Goal: Task Accomplishment & Management: Manage account settings

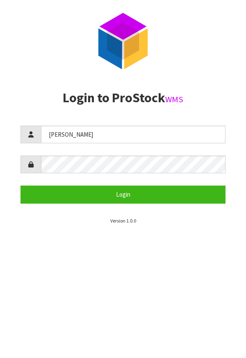
type input "[PERSON_NAME]"
click at [234, 152] on aside "Login to ProStock WMS [PERSON_NAME] Login Version 1.0.0" at bounding box center [123, 158] width 246 height 134
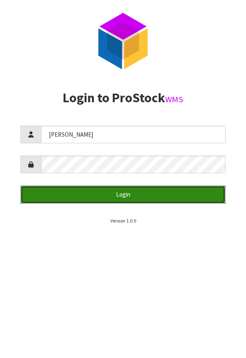
click at [182, 198] on button "Login" at bounding box center [123, 195] width 205 height 18
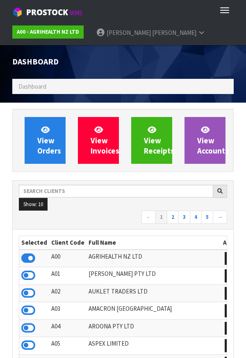
scroll to position [650, 234]
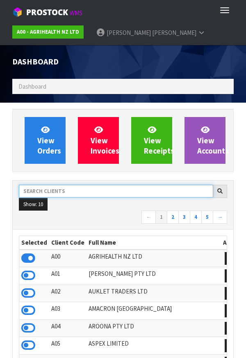
click at [85, 194] on input "text" at bounding box center [116, 191] width 195 height 13
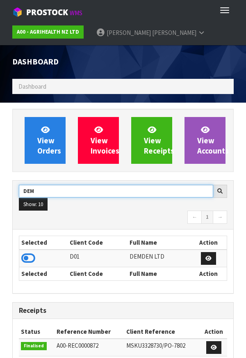
type input "DEM"
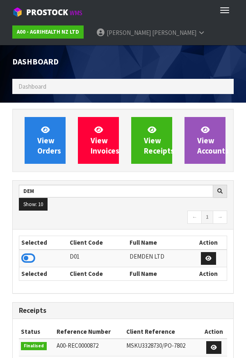
click at [221, 67] on div "Dashboard" at bounding box center [123, 62] width 234 height 34
click at [30, 263] on icon at bounding box center [28, 258] width 14 height 12
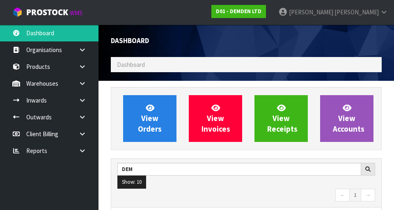
scroll to position [572, 283]
click at [83, 89] on link at bounding box center [85, 83] width 26 height 17
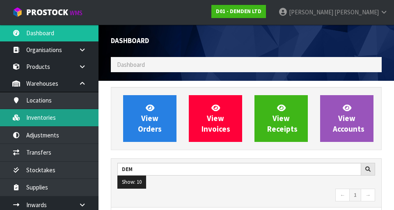
click at [78, 113] on link "Inventories" at bounding box center [49, 117] width 99 height 17
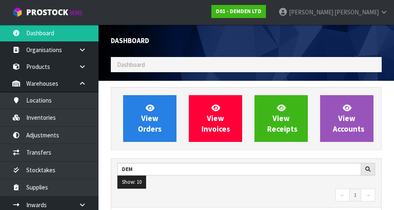
click at [221, 63] on ol "Dashboard" at bounding box center [246, 64] width 271 height 15
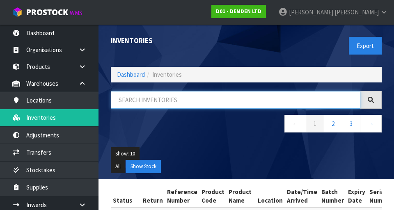
click at [162, 99] on input "text" at bounding box center [236, 100] width 250 height 18
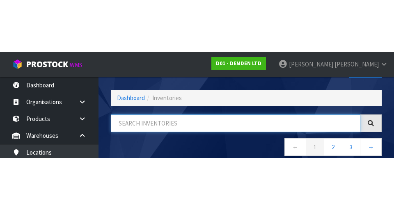
scroll to position [47, 0]
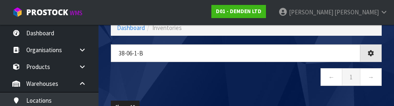
click at [246, 92] on div "38-06-1-b ← 1 →" at bounding box center [246, 69] width 283 height 50
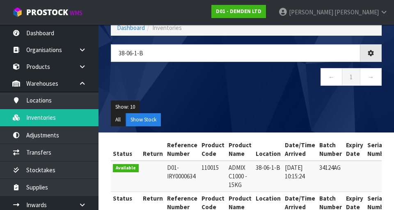
type input "38-06-1-B"
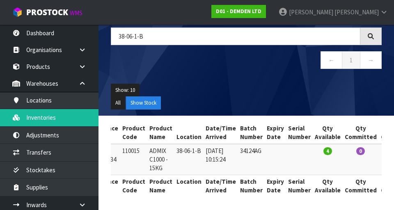
scroll to position [0, 0]
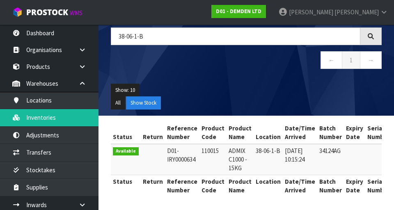
copy td "110015"
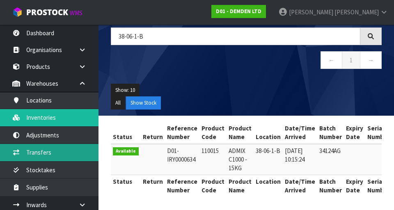
click at [79, 155] on link "Transfers" at bounding box center [49, 152] width 99 height 17
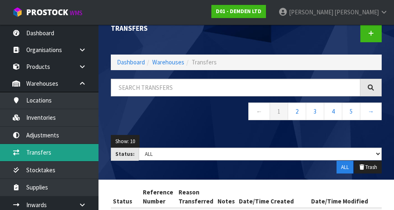
scroll to position [13, 0]
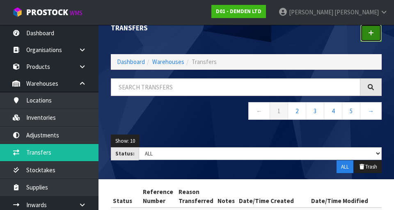
click at [246, 41] on link at bounding box center [371, 33] width 21 height 18
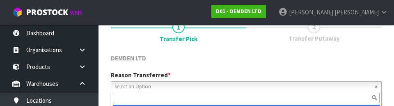
scroll to position [113, 0]
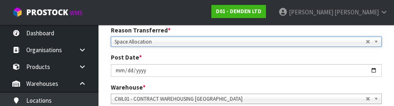
click at [246, 57] on div "Post Date * [DATE]" at bounding box center [246, 64] width 283 height 23
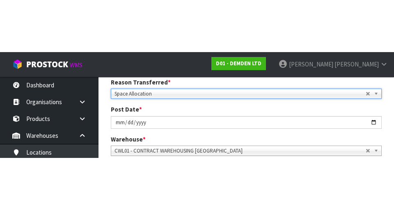
scroll to position [117, 0]
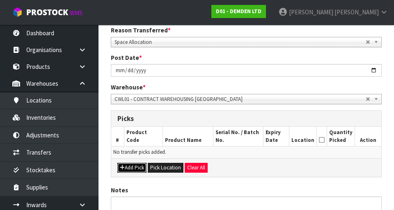
click at [137, 170] on button "Add Pick" at bounding box center [131, 168] width 29 height 10
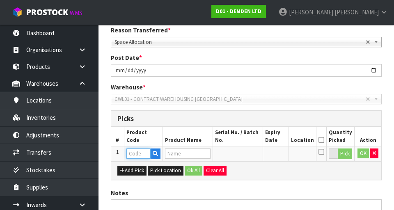
paste input "110015"
type input "110015"
type input "ADMIX C1000 - 15KG"
type input "110015"
click at [246, 157] on button "Pick" at bounding box center [345, 154] width 14 height 11
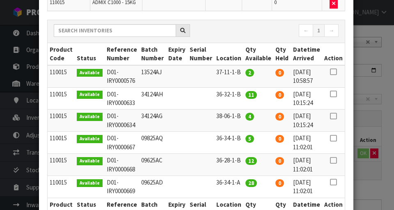
scroll to position [81, 0]
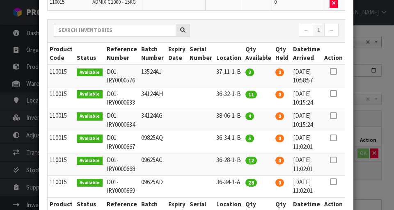
click at [246, 116] on icon at bounding box center [333, 116] width 7 height 0
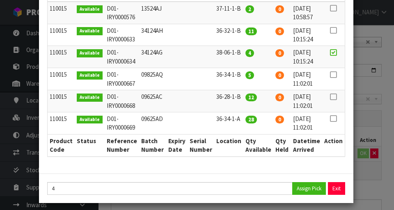
scroll to position [150, 0]
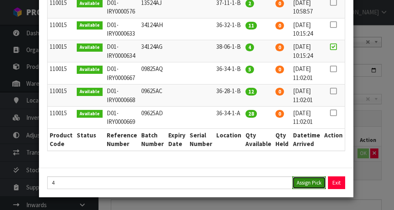
click at [246, 186] on button "Assign Pick" at bounding box center [309, 183] width 34 height 13
type input "4"
click at [246, 183] on div "Pick Line Picks Product Code Product Name Serial No. / Batch No. Expiry Date Lo…" at bounding box center [197, 105] width 394 height 210
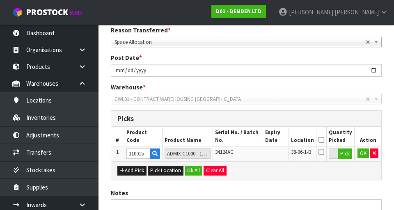
click at [246, 140] on icon at bounding box center [322, 140] width 6 height 0
click at [246, 153] on button "OK" at bounding box center [363, 154] width 11 height 10
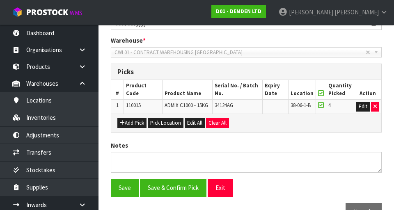
scroll to position [186, 0]
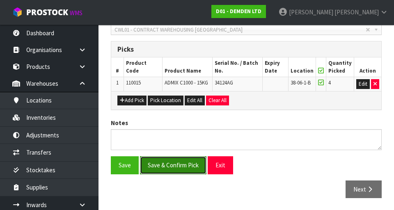
click at [189, 159] on button "Save & Confirm Pick" at bounding box center [173, 165] width 67 height 18
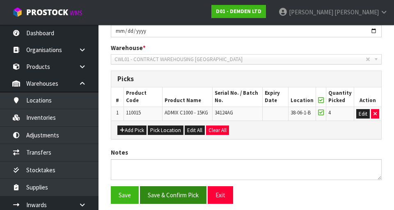
scroll to position [0, 0]
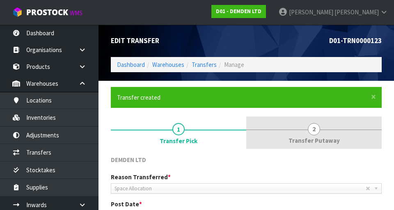
click at [246, 134] on link "2 Transfer Putaway" at bounding box center [314, 133] width 136 height 32
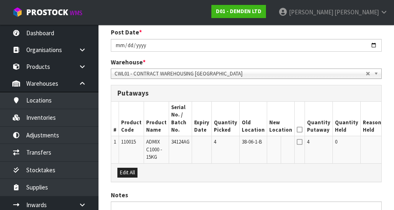
scroll to position [244, 0]
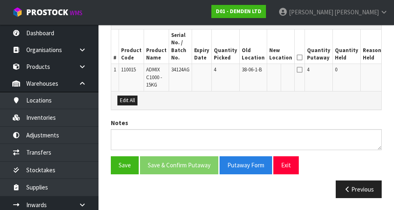
click at [246, 73] on button "Edit" at bounding box center [393, 71] width 14 height 10
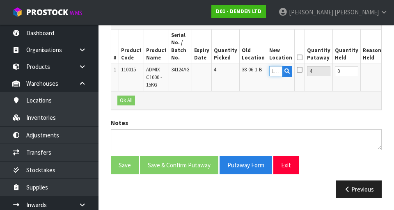
click at [246, 74] on input "text" at bounding box center [275, 71] width 13 height 10
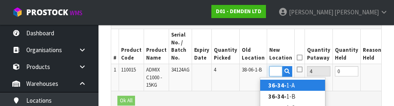
scroll to position [0, 11]
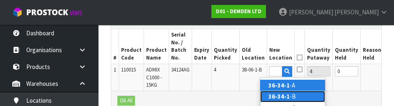
click at [246, 99] on link "36-34-1 -B" at bounding box center [292, 96] width 65 height 11
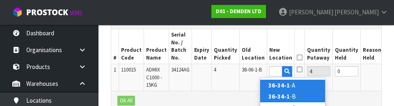
type input "36-34-1-B"
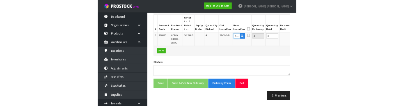
scroll to position [241, 0]
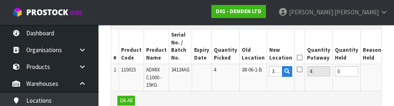
click at [246, 57] on icon at bounding box center [300, 57] width 6 height 0
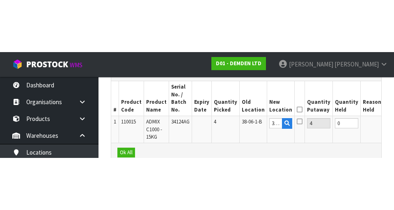
scroll to position [244, 0]
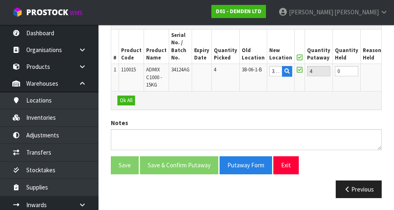
click at [246, 74] on button "OK" at bounding box center [391, 71] width 11 height 10
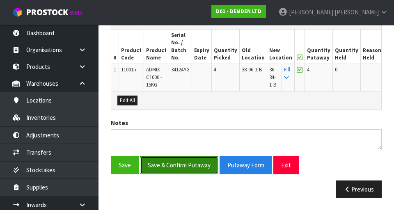
click at [192, 166] on button "Save & Confirm Putaway" at bounding box center [179, 165] width 78 height 18
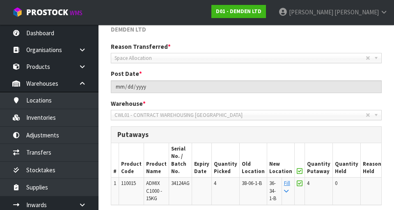
scroll to position [131, 0]
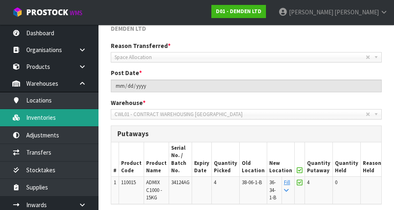
click at [72, 117] on link "Inventories" at bounding box center [49, 117] width 99 height 17
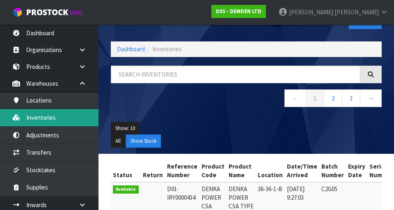
scroll to position [14, 0]
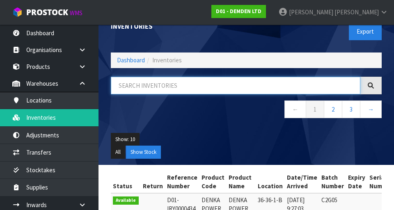
click at [192, 85] on input "text" at bounding box center [236, 86] width 250 height 18
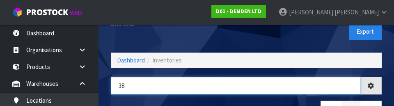
type input "38-"
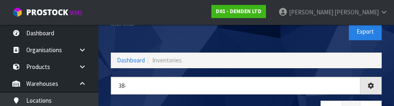
click at [217, 100] on div "38- ← 1 →" at bounding box center [246, 102] width 283 height 50
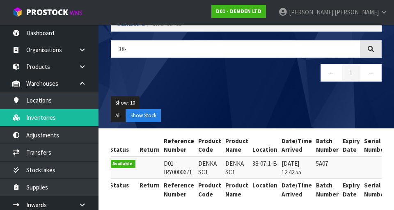
scroll to position [0, 0]
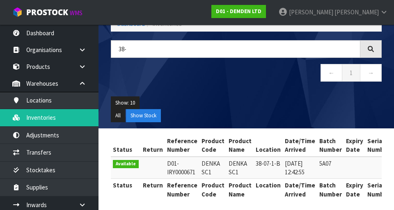
copy td "DENKA SC1"
click at [246, 94] on div "Show: 10 5 10 25 50 All Show Stock" at bounding box center [246, 109] width 283 height 38
click at [246, 90] on div "38- ← 1 →" at bounding box center [246, 65] width 283 height 50
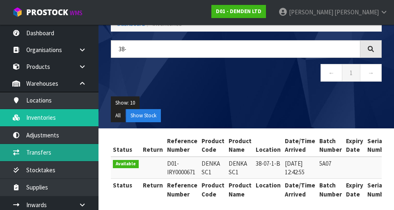
click at [78, 157] on link "Transfers" at bounding box center [49, 152] width 99 height 17
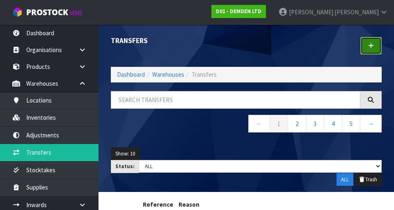
click at [246, 49] on link at bounding box center [371, 46] width 21 height 18
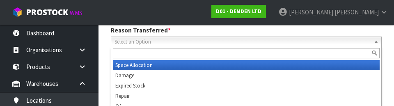
scroll to position [113, 0]
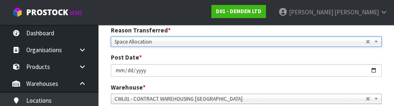
click at [246, 58] on div "Post Date * [DATE]" at bounding box center [246, 64] width 283 height 23
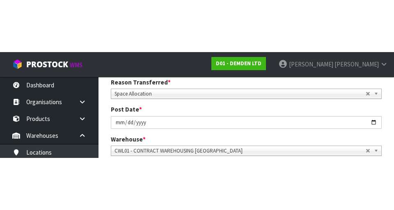
scroll to position [117, 0]
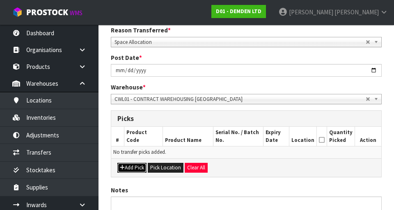
click at [138, 169] on button "Add Pick" at bounding box center [131, 168] width 29 height 10
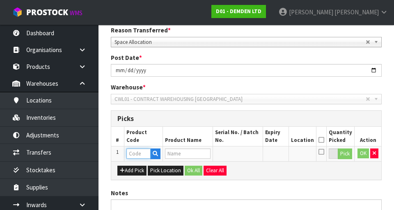
paste input "DENKA SC1"
type input "DENKA SC1"
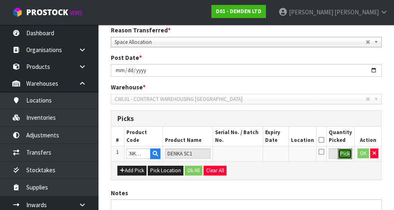
click at [246, 155] on button "Pick" at bounding box center [345, 154] width 14 height 11
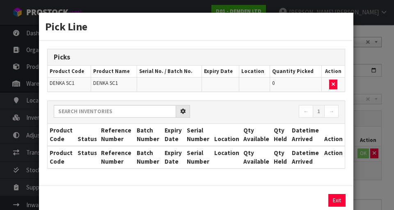
scroll to position [0, 0]
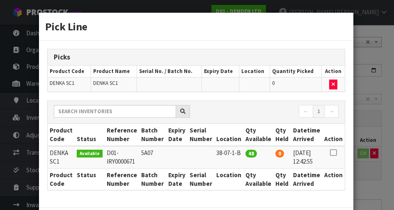
click at [246, 153] on icon at bounding box center [333, 153] width 7 height 0
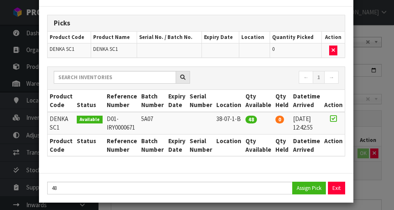
scroll to position [40, 0]
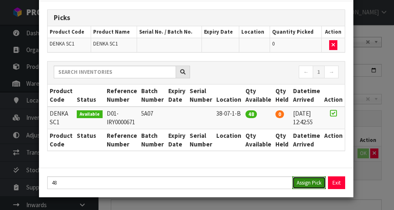
click at [246, 185] on button "Assign Pick" at bounding box center [309, 183] width 34 height 13
type input "48"
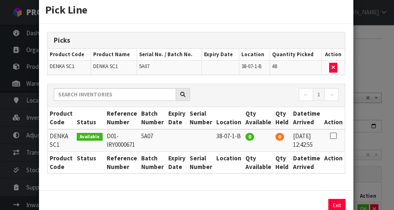
scroll to position [0, 0]
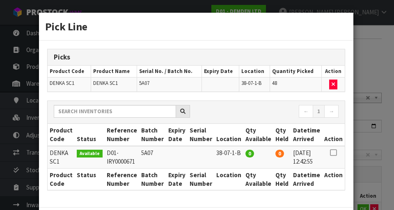
click at [246, 67] on div "Pick Line Picks Product Code Product Name Serial No. / Batch No. Expiry Date Lo…" at bounding box center [197, 105] width 394 height 210
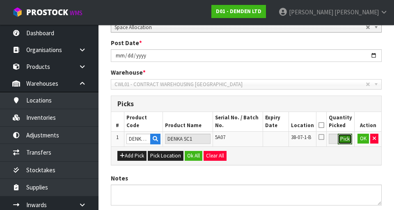
scroll to position [132, 0]
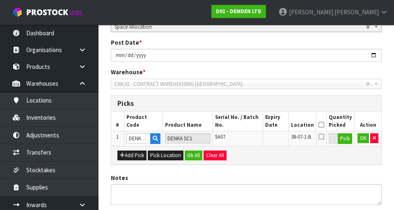
click at [246, 137] on icon at bounding box center [322, 136] width 6 height 7
click at [0, 0] on input "checkbox" at bounding box center [0, 0] width 0 height 0
click at [246, 140] on button "OK" at bounding box center [363, 138] width 11 height 10
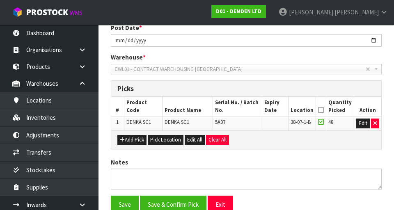
scroll to position [186, 0]
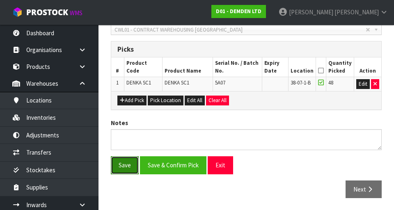
click at [126, 168] on button "Save" at bounding box center [125, 165] width 28 height 18
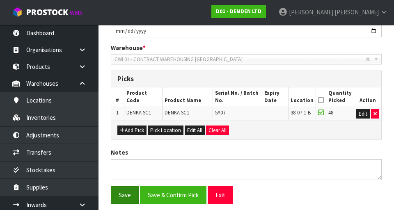
scroll to position [0, 0]
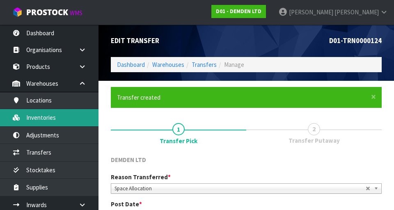
click at [76, 112] on link "Inventories" at bounding box center [49, 117] width 99 height 17
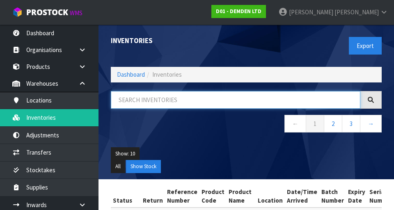
click at [186, 103] on input "text" at bounding box center [236, 100] width 250 height 18
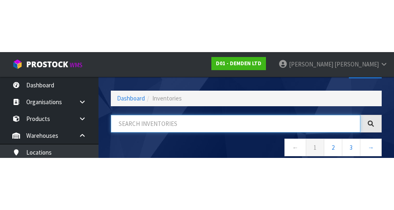
scroll to position [47, 0]
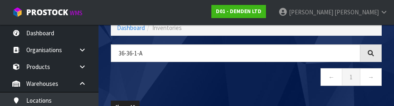
click at [246, 87] on nav "← 1 →" at bounding box center [246, 78] width 271 height 20
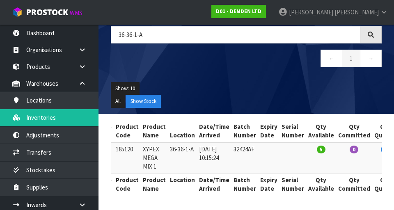
scroll to position [0, 0]
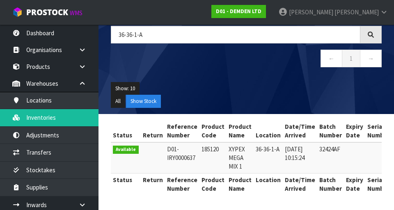
copy td "185120"
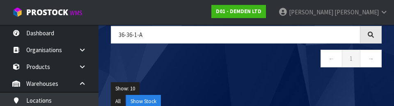
click at [246, 74] on div "36-36-1-A ← 1 →" at bounding box center [246, 51] width 283 height 50
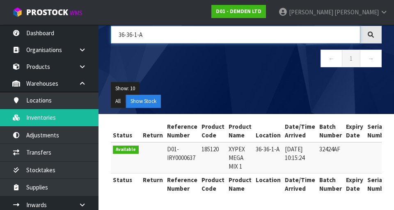
click at [132, 38] on input "36-36-1-A" at bounding box center [236, 35] width 250 height 18
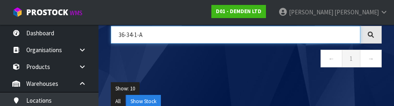
click at [166, 37] on input "36-34-1-A" at bounding box center [236, 35] width 250 height 18
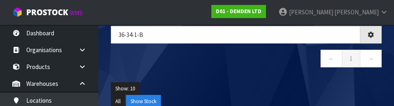
click at [245, 70] on nav "← 1 →" at bounding box center [246, 60] width 271 height 20
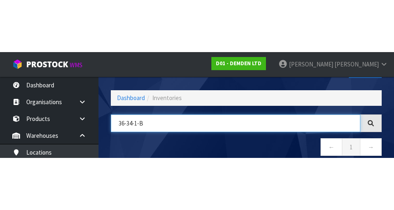
scroll to position [47, 0]
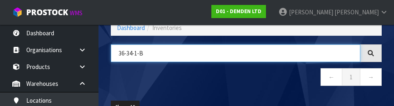
paste input "185120"
type input "185120"
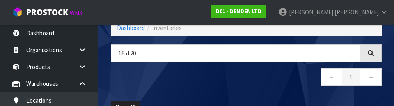
click at [246, 89] on div "185120 ← 1 →" at bounding box center [246, 69] width 283 height 50
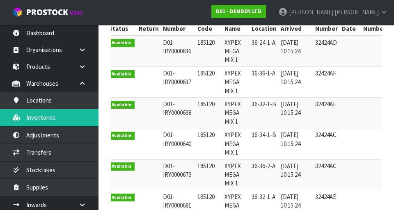
scroll to position [0, 0]
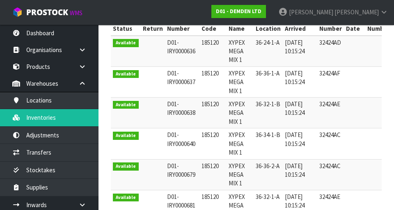
copy td "185120"
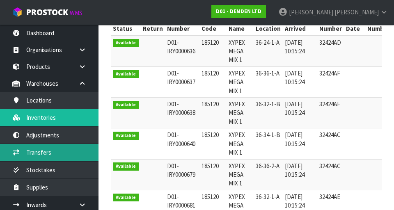
click at [78, 150] on link "Transfers" at bounding box center [49, 152] width 99 height 17
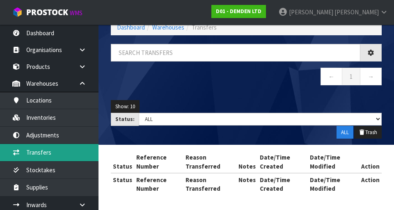
scroll to position [172, 0]
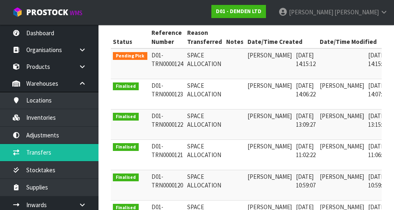
click at [246, 58] on link at bounding box center [401, 57] width 15 height 13
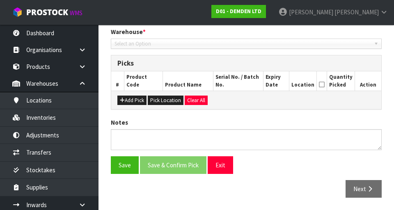
type input "[DATE]"
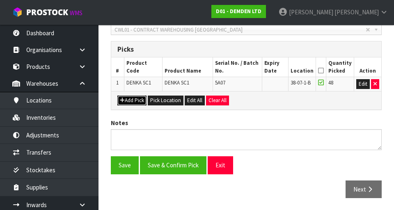
click at [135, 103] on button "Add Pick" at bounding box center [131, 101] width 29 height 10
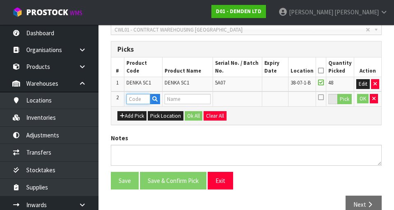
paste input "185120"
type input "185120"
type input "XYPEX MEGA MIX 1"
type input "185120"
click at [246, 102] on button "Pick" at bounding box center [345, 99] width 14 height 11
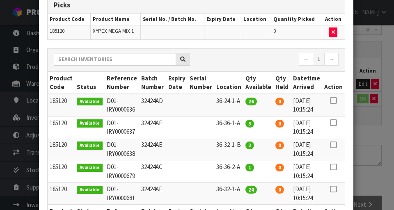
scroll to position [53, 0]
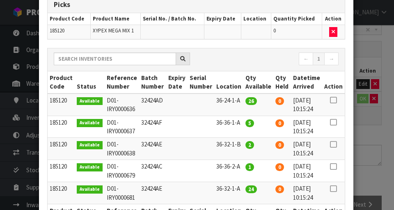
click at [246, 167] on icon at bounding box center [333, 167] width 7 height 0
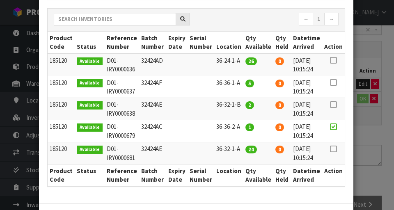
scroll to position [128, 0]
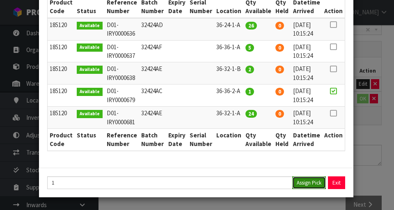
click at [246, 183] on button "Assign Pick" at bounding box center [309, 183] width 34 height 13
type input "1"
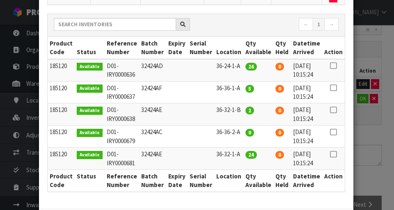
scroll to position [87, 0]
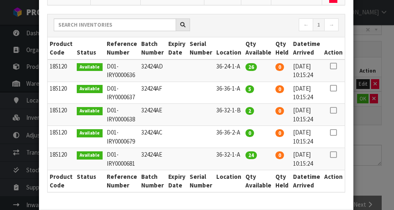
click at [246, 88] on icon at bounding box center [333, 88] width 7 height 0
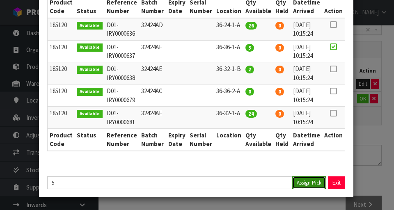
click at [246, 184] on button "Assign Pick" at bounding box center [309, 183] width 34 height 13
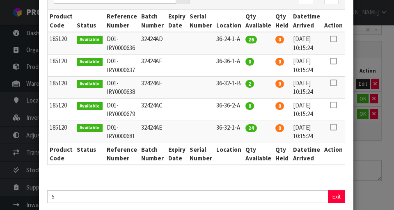
scroll to position [142, 0]
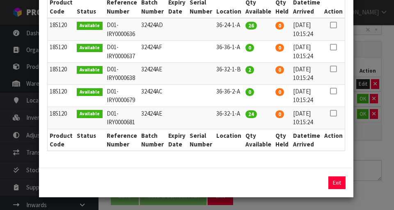
click at [246, 152] on div "Pick Line Picks Product Code Product Name Serial No. / Batch No. Expiry Date Lo…" at bounding box center [197, 105] width 394 height 210
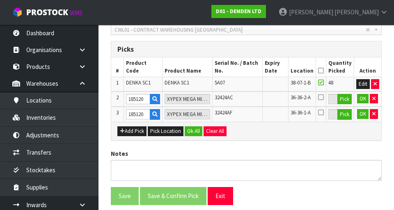
click at [246, 71] on icon at bounding box center [321, 71] width 6 height 0
click at [195, 134] on button "Ok All" at bounding box center [194, 131] width 18 height 10
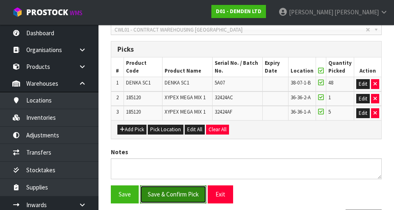
click at [186, 188] on button "Save & Confirm Pick" at bounding box center [173, 195] width 67 height 18
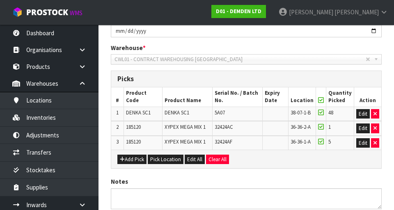
scroll to position [0, 0]
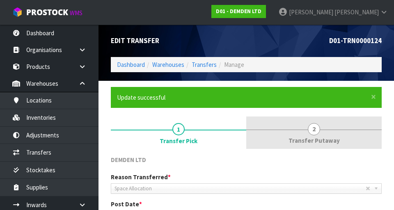
click at [246, 128] on span "2" at bounding box center [314, 129] width 12 height 12
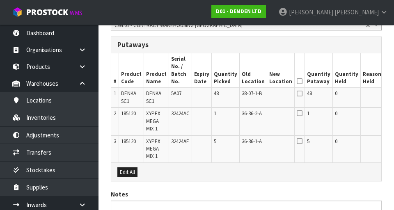
scroll to position [221, 0]
click at [133, 174] on button "Edit All" at bounding box center [127, 172] width 20 height 10
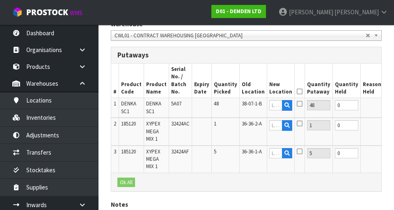
scroll to position [209, 0]
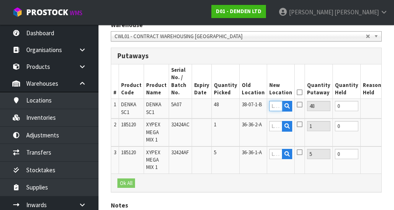
click at [246, 108] on input "text" at bounding box center [275, 106] width 13 height 10
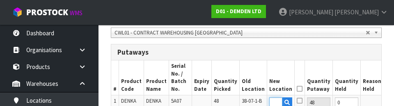
scroll to position [0, 11]
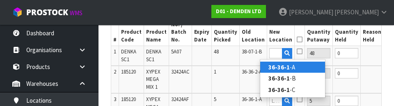
click at [246, 71] on link "36-36-1 -A" at bounding box center [292, 67] width 65 height 11
type input "36-36-1-A"
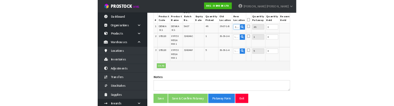
scroll to position [259, 0]
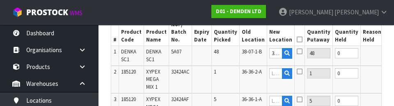
click at [246, 55] on icon at bounding box center [300, 51] width 6 height 7
click at [0, 0] on input "checkbox" at bounding box center [0, 0] width 0 height 0
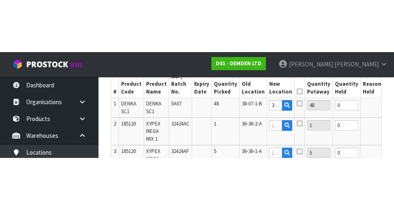
scroll to position [262, 0]
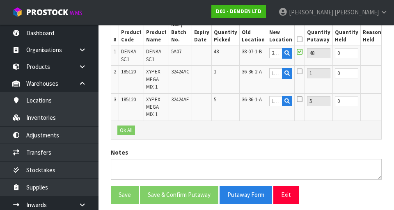
click at [246, 56] on button "OK" at bounding box center [391, 53] width 11 height 10
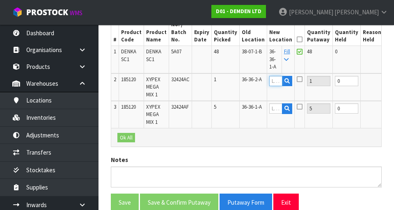
click at [246, 82] on input "text" at bounding box center [275, 81] width 13 height 10
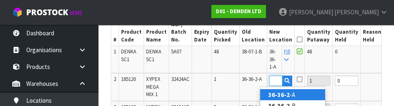
scroll to position [0, 13]
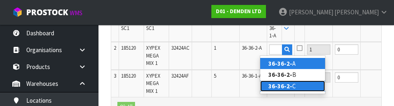
click at [246, 88] on strong "36-36-2-" at bounding box center [281, 86] width 24 height 8
type input "36-36-2-C"
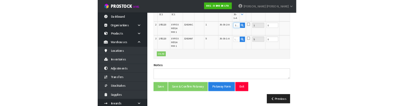
scroll to position [290, 0]
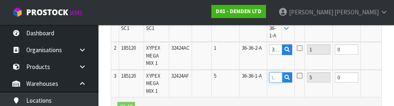
click at [246, 78] on input "text" at bounding box center [275, 77] width 13 height 10
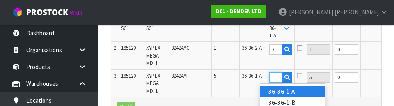
scroll to position [0, 11]
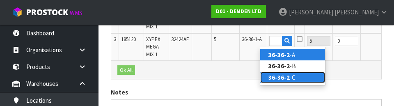
click at [246, 81] on link "36-36-2 -C" at bounding box center [292, 77] width 65 height 11
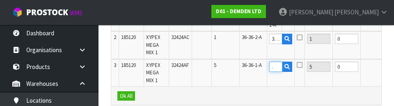
scroll to position [0, 7]
type input "36-26-2-C"
click at [246, 40] on input "36-36-2-C" at bounding box center [275, 39] width 13 height 10
type input "36-26-2-C"
click at [246, 40] on icon at bounding box center [300, 37] width 6 height 7
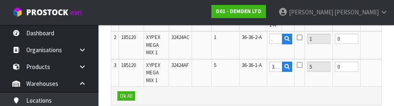
click at [0, 0] on input "checkbox" at bounding box center [0, 0] width 0 height 0
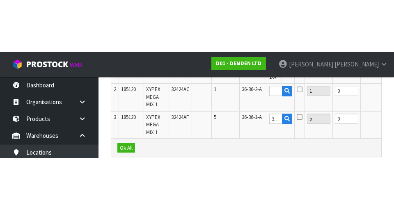
scroll to position [300, 0]
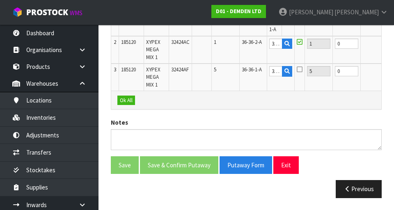
click at [246, 70] on icon at bounding box center [300, 69] width 6 height 7
click at [0, 0] on input "checkbox" at bounding box center [0, 0] width 0 height 0
click at [246, 45] on button "OK" at bounding box center [392, 44] width 11 height 10
click at [246, 44] on button "Edit" at bounding box center [393, 44] width 14 height 10
click at [246, 71] on input "36-26-2-C" at bounding box center [275, 71] width 13 height 10
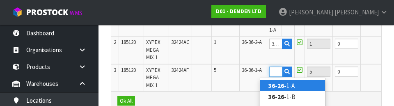
scroll to position [0, 11]
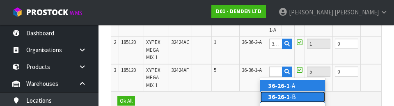
click at [246, 99] on link "36-26-1 -B" at bounding box center [292, 96] width 65 height 11
type input "36-26-1-B"
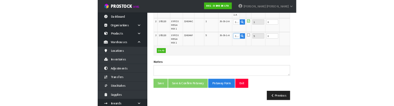
scroll to position [0, 0]
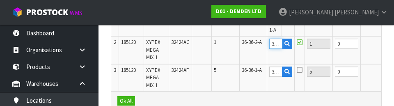
click at [246, 45] on input "36-26-2-C" at bounding box center [275, 44] width 13 height 10
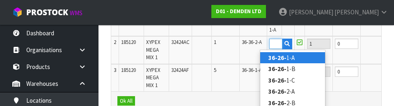
scroll to position [0, 11]
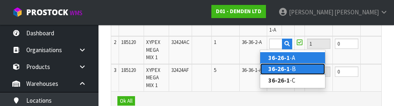
click at [246, 71] on link "36-26-1 -B" at bounding box center [292, 68] width 65 height 11
type input "36-26-1-B"
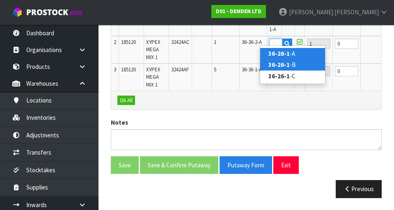
scroll to position [0, 0]
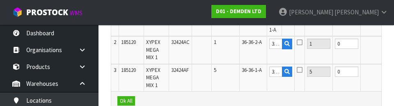
click at [246, 72] on button "OK" at bounding box center [392, 72] width 11 height 10
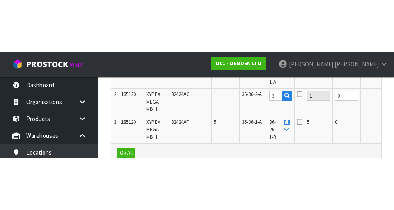
scroll to position [300, 0]
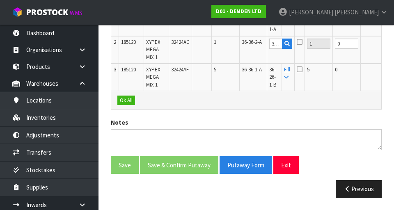
click at [246, 41] on button "OK" at bounding box center [392, 44] width 11 height 10
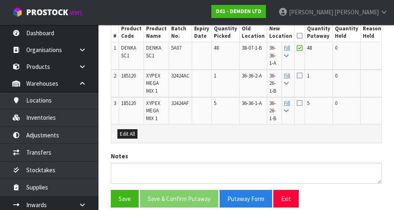
scroll to position [233, 0]
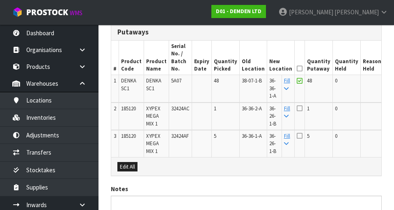
click at [246, 69] on icon at bounding box center [300, 69] width 6 height 0
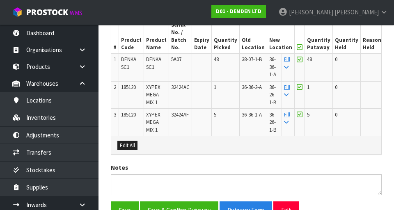
scroll to position [300, 0]
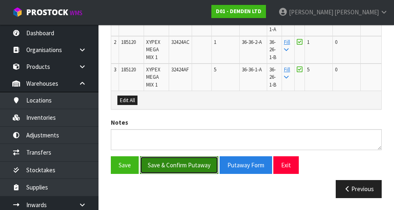
click at [189, 166] on button "Save & Confirm Putaway" at bounding box center [179, 165] width 78 height 18
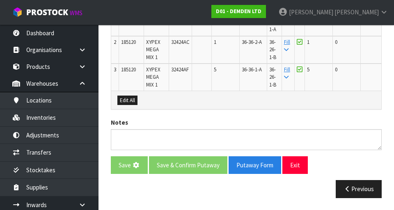
scroll to position [0, 0]
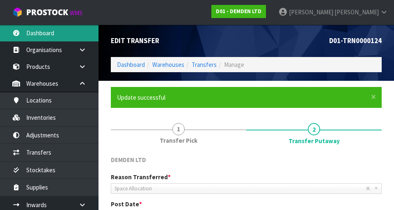
click at [39, 39] on link "Dashboard" at bounding box center [49, 33] width 99 height 17
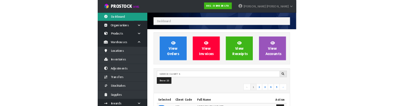
scroll to position [25, 0]
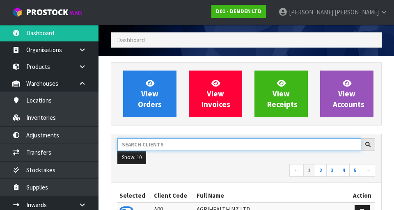
click at [180, 143] on input "text" at bounding box center [239, 144] width 244 height 13
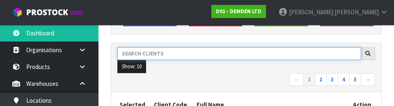
scroll to position [113, 0]
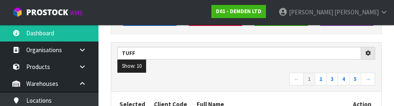
click at [246, 80] on nav "← 1 2 3 4 5 →" at bounding box center [246, 80] width 258 height 14
type input "TUFF"
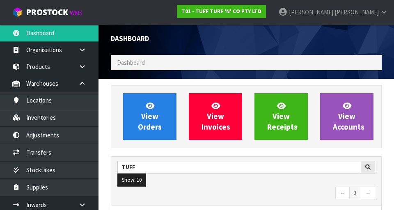
scroll to position [652, 283]
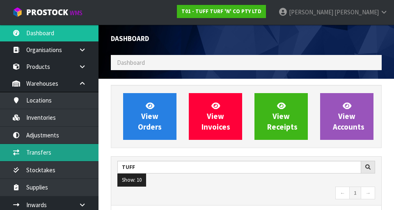
click at [62, 155] on link "Transfers" at bounding box center [49, 152] width 99 height 17
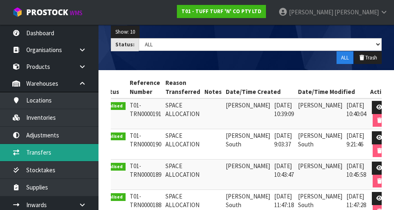
scroll to position [0, 13]
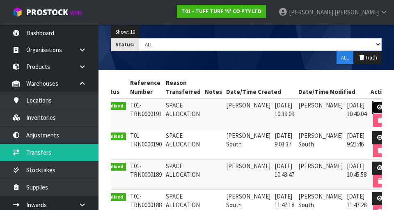
click at [246, 108] on icon at bounding box center [380, 107] width 6 height 5
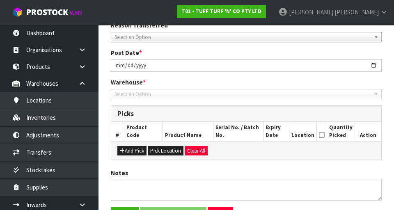
scroll to position [172, 0]
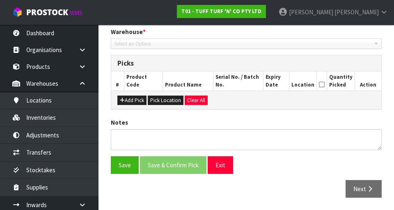
type input "[DATE]"
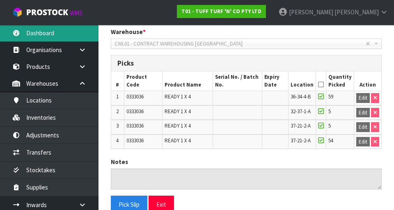
click at [55, 30] on link "Dashboard" at bounding box center [49, 33] width 99 height 17
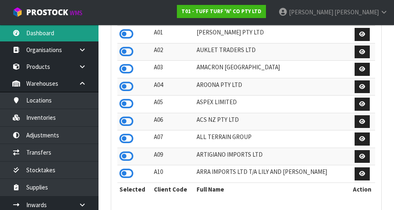
scroll to position [218, 0]
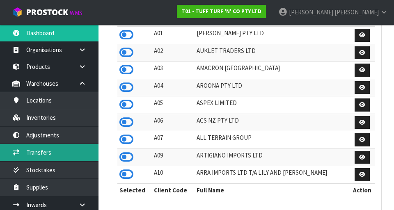
click at [64, 155] on link "Transfers" at bounding box center [49, 152] width 99 height 17
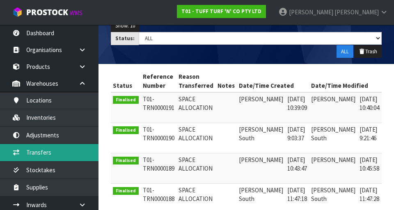
scroll to position [0, 13]
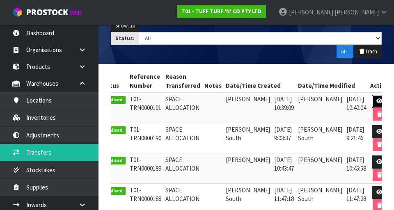
click at [246, 100] on icon at bounding box center [380, 101] width 6 height 5
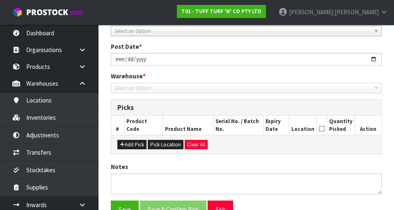
scroll to position [172, 0]
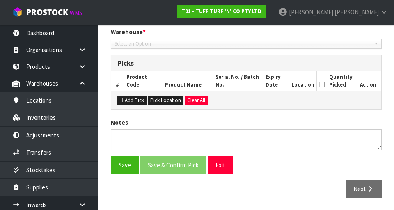
type input "[DATE]"
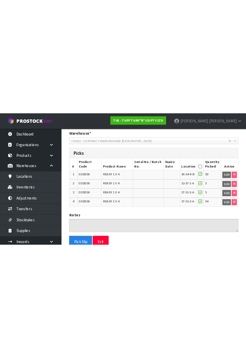
scroll to position [0, 0]
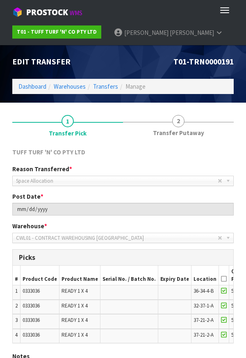
click at [1, 87] on header "Edit Transfer T01-TRN0000191 Dashboard Warehouses Transfers Manage" at bounding box center [123, 73] width 246 height 57
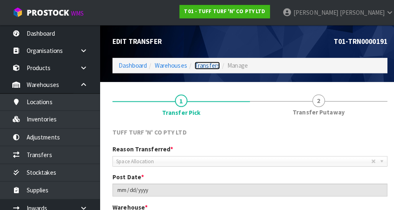
click at [206, 67] on link "Transfers" at bounding box center [204, 65] width 25 height 8
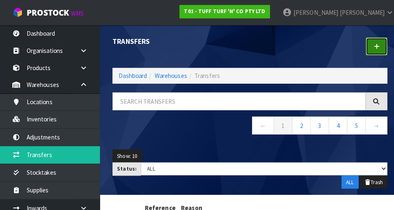
click at [246, 50] on link at bounding box center [371, 46] width 21 height 18
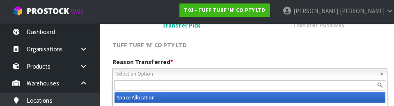
scroll to position [82, 0]
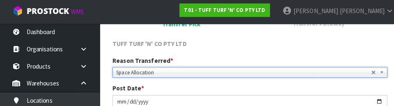
click at [246, 53] on div "TUFF TURF 'N' CO PTY LTD" at bounding box center [246, 48] width 283 height 17
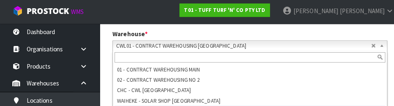
scroll to position [170, 0]
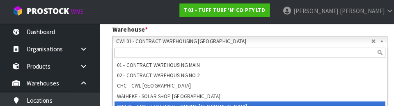
click at [246, 38] on span "CWL01 - CONTRACT WAREHOUSING [GEOGRAPHIC_DATA]" at bounding box center [240, 42] width 251 height 10
click at [246, 37] on span "CWL01 - CONTRACT WAREHOUSING [GEOGRAPHIC_DATA]" at bounding box center [240, 42] width 251 height 10
click at [246, 38] on link "CWL01 - CONTRACT WAREHOUSING [GEOGRAPHIC_DATA]" at bounding box center [246, 42] width 271 height 10
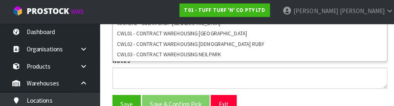
scroll to position [244, 0]
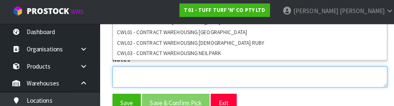
click at [246, 82] on textarea at bounding box center [246, 77] width 271 height 21
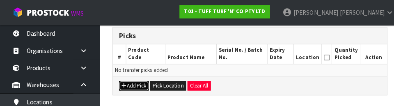
click at [134, 84] on button "Add Pick" at bounding box center [131, 85] width 29 height 10
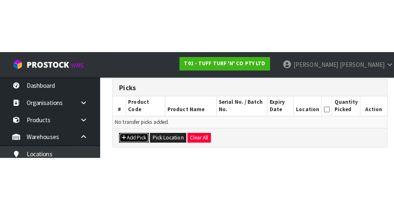
scroll to position [187, 0]
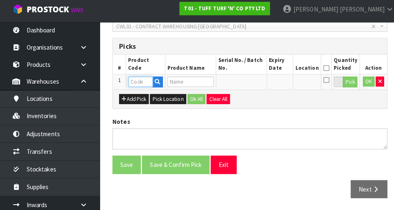
click at [136, 86] on input "text" at bounding box center [138, 83] width 24 height 10
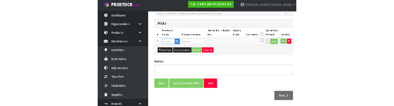
scroll to position [189, 0]
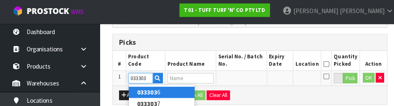
type input "0333036"
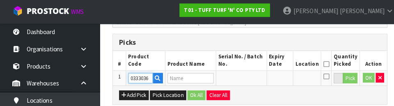
type input "READY 1 X 4"
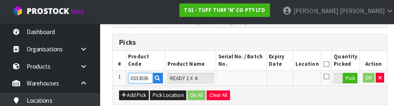
type input "0333036"
click at [246, 82] on button "Pick" at bounding box center [345, 78] width 14 height 11
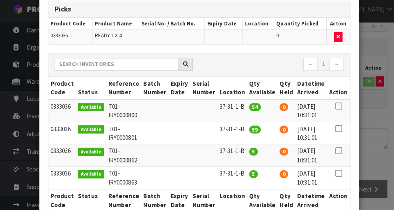
scroll to position [71, 0]
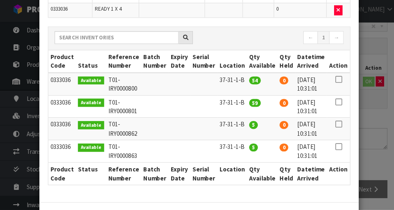
click at [246, 104] on icon at bounding box center [333, 103] width 7 height 0
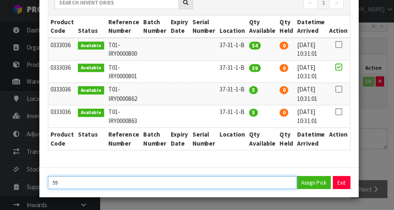
click at [77, 184] on input "59" at bounding box center [170, 183] width 246 height 13
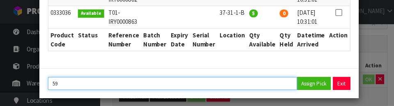
scroll to position [210, 0]
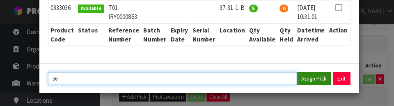
type input "56"
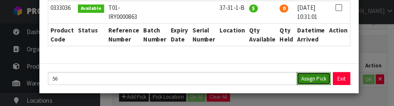
click at [246, 77] on button "Assign Pick" at bounding box center [309, 78] width 34 height 13
type input "56"
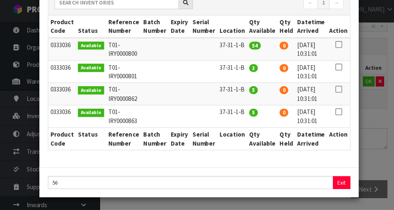
scroll to position [106, 0]
click at [246, 121] on div "Pick Line Picks Product Code Product Name Serial No. / Batch No. Expiry Date Lo…" at bounding box center [197, 105] width 394 height 210
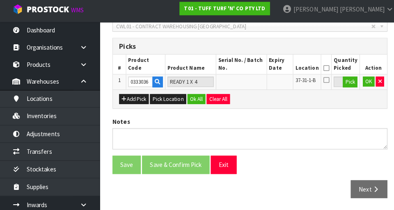
click at [246, 70] on icon at bounding box center [322, 70] width 6 height 0
click at [246, 86] on button "OK" at bounding box center [363, 83] width 11 height 10
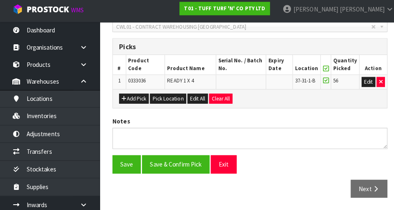
scroll to position [186, 0]
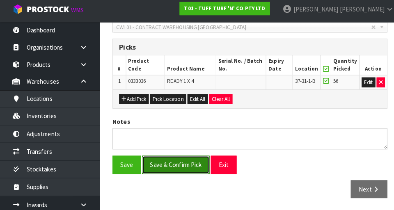
click at [184, 166] on button "Save & Confirm Pick" at bounding box center [173, 165] width 67 height 18
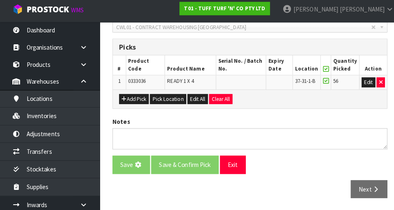
scroll to position [0, 0]
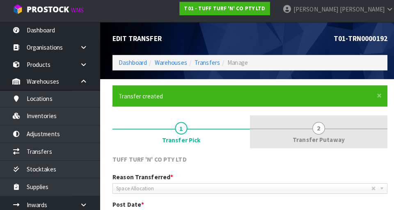
click at [246, 134] on link "2 Transfer Putaway" at bounding box center [314, 133] width 136 height 32
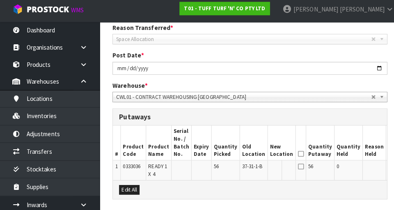
scroll to position [149, 0]
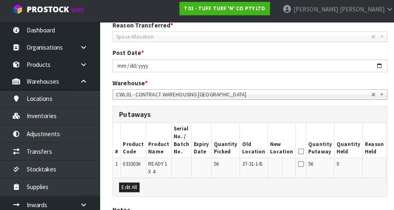
click at [246, 166] on button "Edit" at bounding box center [390, 166] width 14 height 10
click at [246, 168] on input "text" at bounding box center [272, 166] width 13 height 10
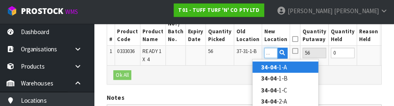
scroll to position [0, 8]
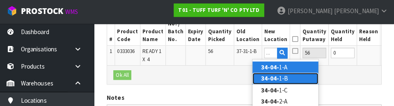
click at [246, 81] on link "34-04- 1-B" at bounding box center [287, 78] width 65 height 11
type input "34-04-1-B"
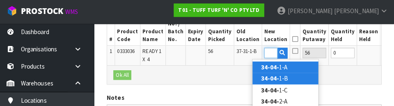
scroll to position [0, 0]
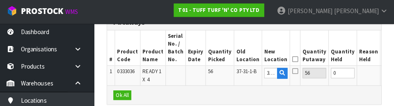
click at [246, 60] on icon at bounding box center [297, 60] width 6 height 0
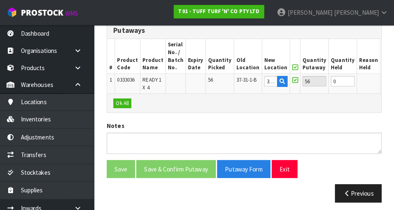
scroll to position [233, 0]
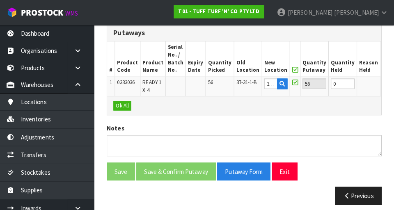
click at [246, 85] on button "OK" at bounding box center [388, 83] width 11 height 10
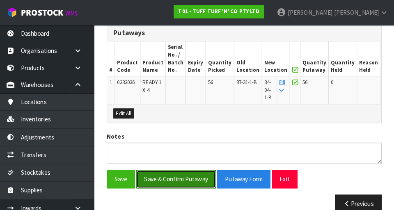
click at [190, 179] on button "Save & Confirm Putaway" at bounding box center [179, 177] width 78 height 18
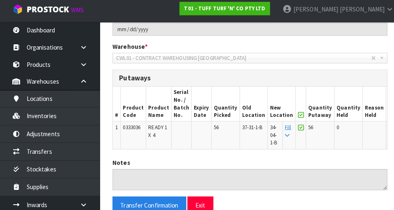
scroll to position [186, 0]
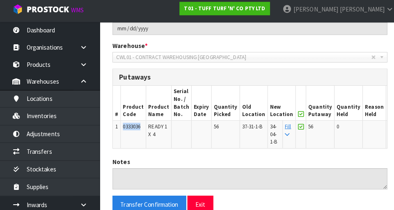
copy span "0333036"
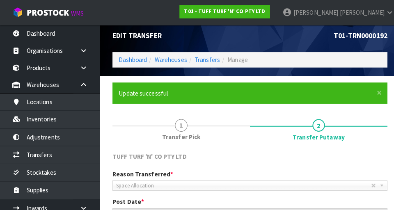
scroll to position [0, 0]
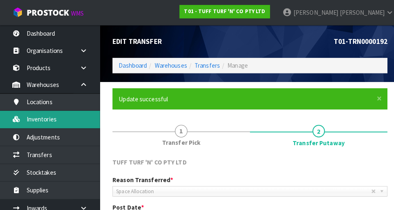
click at [71, 117] on link "Inventories" at bounding box center [49, 117] width 99 height 17
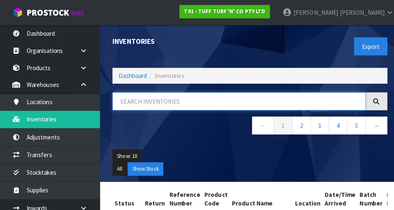
paste input "0333036"
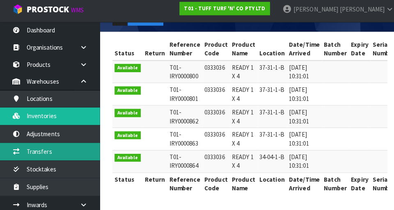
type input "0333036"
click at [80, 152] on link "Transfers" at bounding box center [49, 152] width 99 height 17
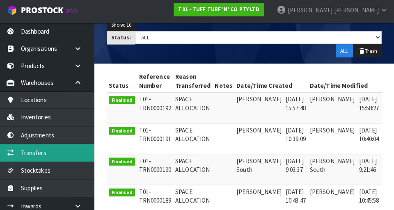
scroll to position [129, 0]
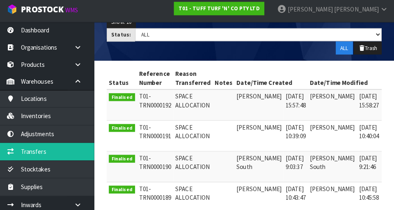
click at [246, 99] on link at bounding box center [392, 100] width 15 height 13
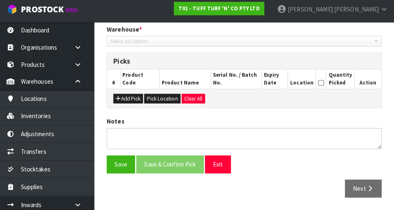
type input "[DATE]"
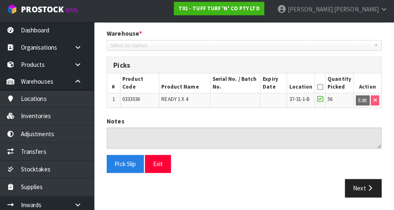
scroll to position [168, 0]
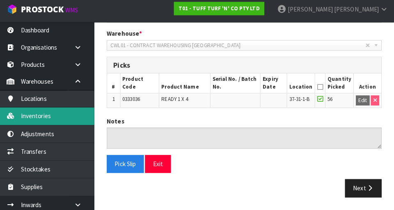
click at [29, 119] on link "Inventories" at bounding box center [49, 117] width 99 height 17
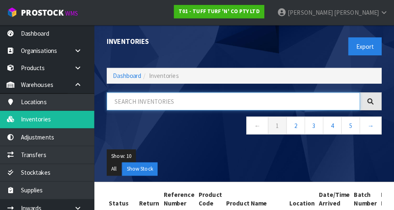
paste input "0333036"
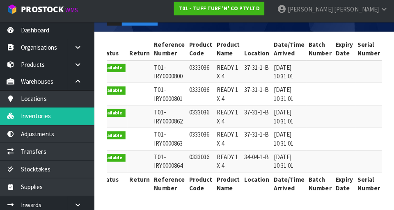
scroll to position [0, 10]
type input "0333036"
click at [163, 97] on td "T01-IRY0000801" at bounding box center [172, 96] width 34 height 22
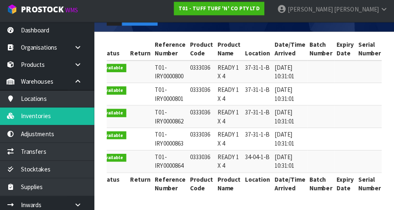
scroll to position [0, 0]
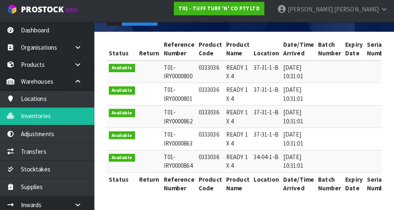
click at [175, 94] on td "T01-IRY0000801" at bounding box center [182, 96] width 34 height 22
click at [165, 91] on td "T01-IRY0000801" at bounding box center [182, 96] width 34 height 22
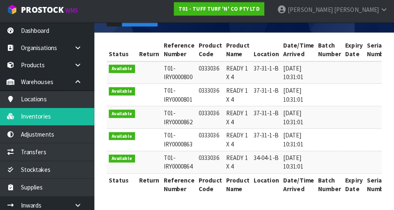
scroll to position [145, 0]
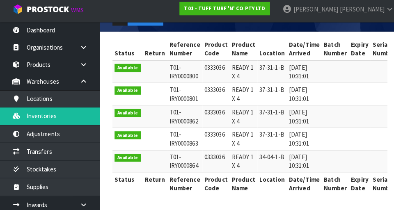
click at [165, 177] on th "Reference Number" at bounding box center [182, 184] width 34 height 22
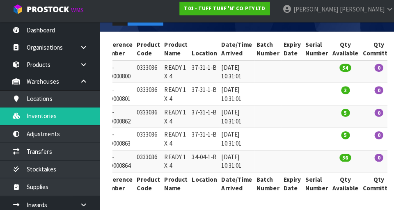
scroll to position [0, 0]
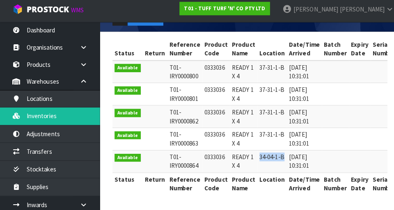
copy td "34-04-1-B"
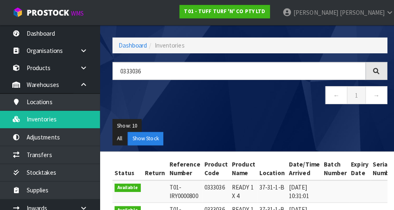
scroll to position [29, 0]
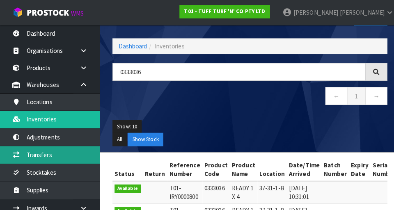
click at [76, 145] on link "Transfers" at bounding box center [49, 152] width 99 height 17
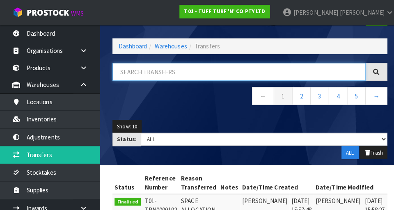
click at [184, 71] on input "text" at bounding box center [236, 71] width 250 height 18
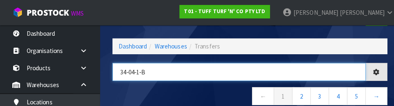
type input "34-04-1-B"
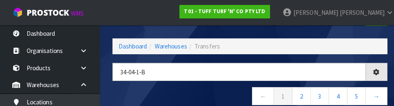
click at [205, 92] on nav "← 1 2 3 4 5 →" at bounding box center [246, 96] width 271 height 20
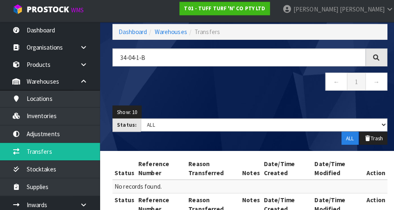
scroll to position [61, 0]
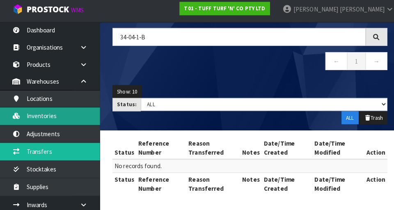
click at [76, 118] on link "Inventories" at bounding box center [49, 117] width 99 height 17
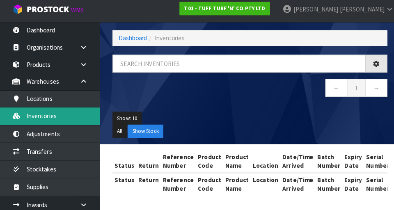
scroll to position [61, 0]
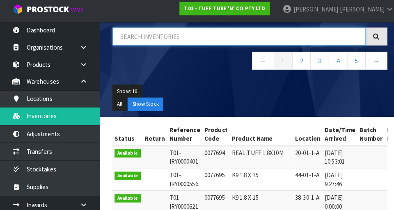
click at [193, 37] on input "text" at bounding box center [236, 39] width 250 height 18
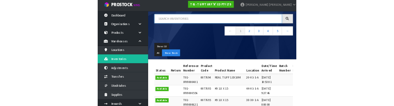
scroll to position [62, 0]
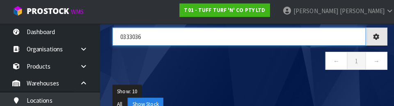
type input "0333036"
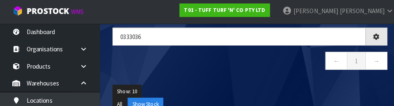
click at [226, 73] on div "0333036 ← 1 →" at bounding box center [246, 54] width 283 height 50
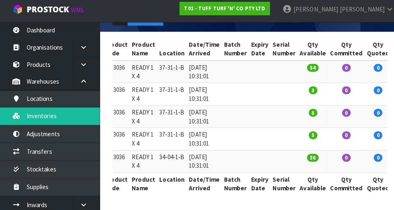
scroll to position [0, 144]
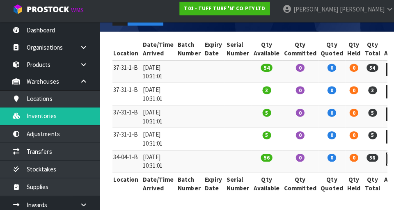
click at [246, 160] on icon at bounding box center [388, 159] width 6 height 5
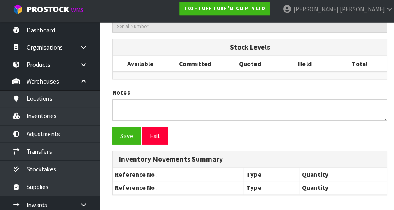
type input "0333036"
type input "READY 1 X 4"
type input "34-04-1-B"
type input "T01-IRY0000864"
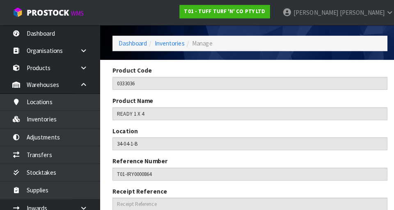
scroll to position [12, 0]
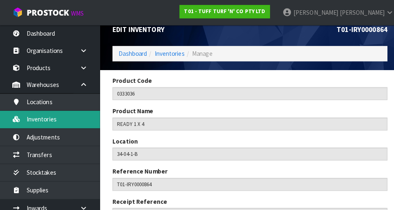
click at [65, 122] on link "Inventories" at bounding box center [49, 117] width 99 height 17
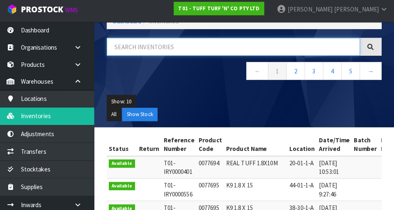
scroll to position [55, 0]
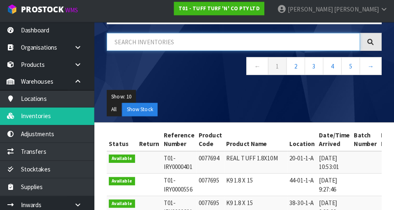
paste input "0333036"
type input "0333036"
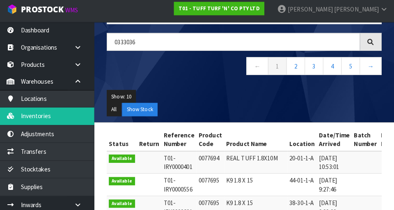
click at [186, 81] on div "0333036 ← 1 2 3 4 5 →" at bounding box center [246, 61] width 283 height 50
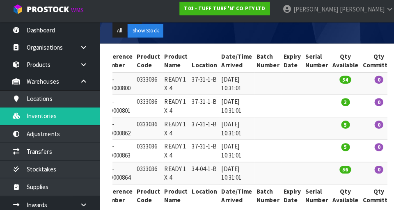
scroll to position [135, 0]
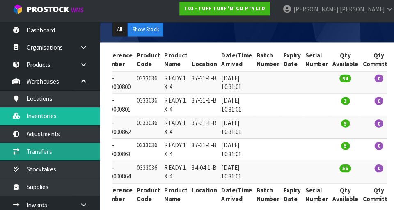
click at [71, 156] on link "Transfers" at bounding box center [49, 152] width 99 height 17
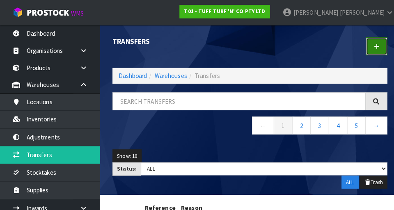
click at [246, 43] on link at bounding box center [371, 46] width 21 height 18
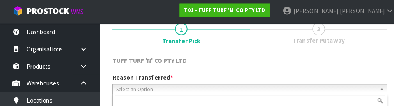
scroll to position [113, 0]
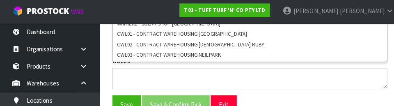
click at [246, 98] on div "Save Save & Confirm Pick Exit" at bounding box center [246, 104] width 283 height 18
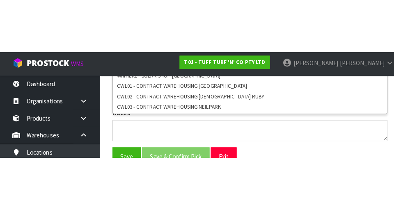
scroll to position [184, 0]
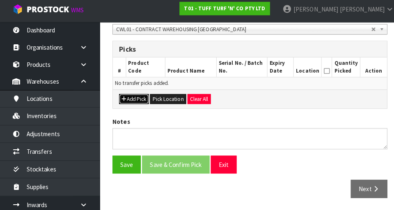
click at [138, 101] on button "Add Pick" at bounding box center [131, 101] width 29 height 10
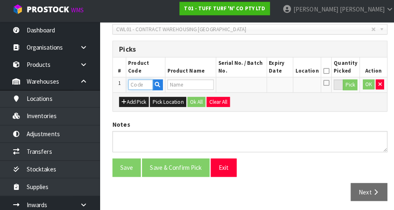
paste input "0333036"
type input "0333036"
type input "READY 1 X 4"
type input "0333036"
click at [246, 90] on button "Pick" at bounding box center [345, 86] width 14 height 11
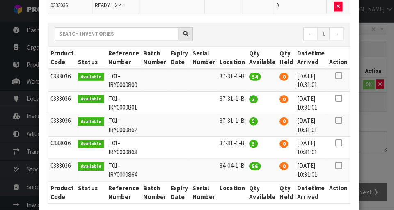
scroll to position [76, 0]
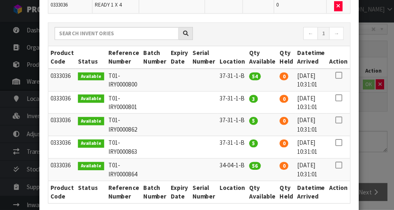
click at [246, 77] on icon at bounding box center [333, 77] width 7 height 0
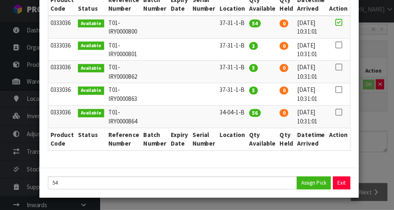
scroll to position [128, 0]
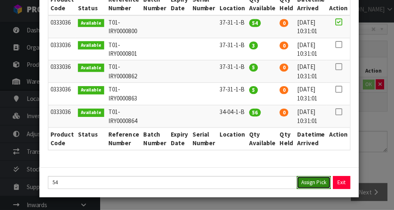
click at [246, 182] on button "Assign Pick" at bounding box center [309, 183] width 34 height 13
type input "54"
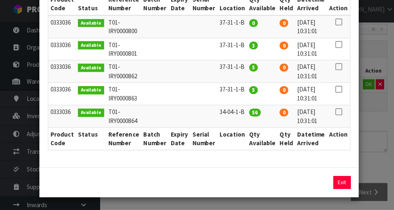
click at [246, 91] on icon at bounding box center [333, 91] width 7 height 0
click at [246, 185] on button "Assign Pick" at bounding box center [309, 183] width 34 height 13
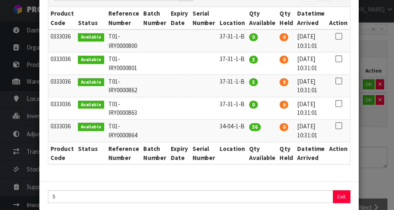
scroll to position [142, 0]
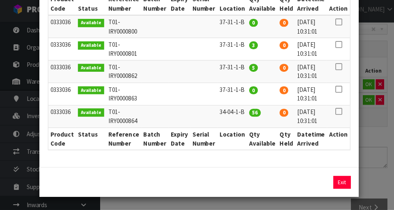
click at [246, 69] on icon at bounding box center [333, 69] width 7 height 0
click at [246, 177] on button "Assign Pick" at bounding box center [309, 183] width 34 height 13
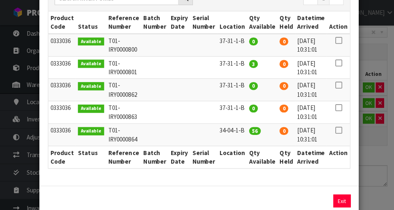
scroll to position [140, 0]
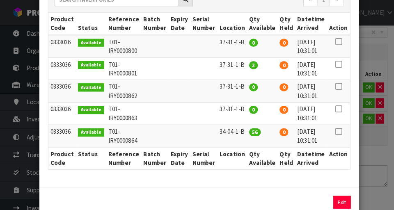
click at [246, 154] on div "Pick Line Picks Product Code Product Name Serial No. / Batch No. Expiry Date Lo…" at bounding box center [197, 105] width 394 height 210
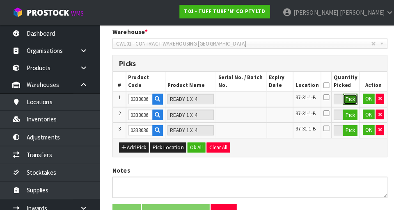
scroll to position [0, 0]
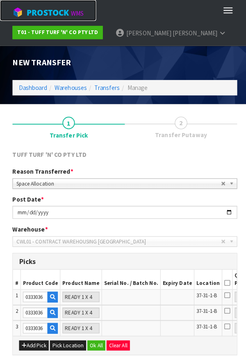
click at [68, 10] on span "ProStock" at bounding box center [47, 12] width 42 height 11
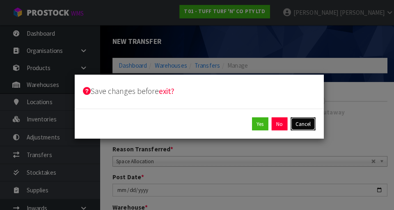
click at [246, 126] on button "Cancel" at bounding box center [299, 122] width 24 height 13
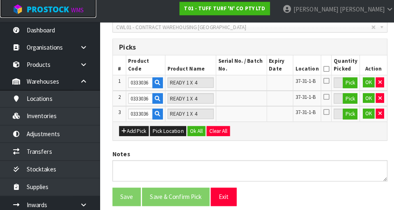
scroll to position [188, 0]
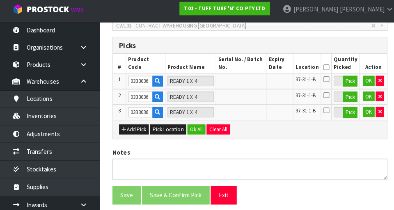
click at [246, 69] on icon at bounding box center [322, 69] width 6 height 0
click at [205, 130] on button "Clear All" at bounding box center [215, 131] width 23 height 10
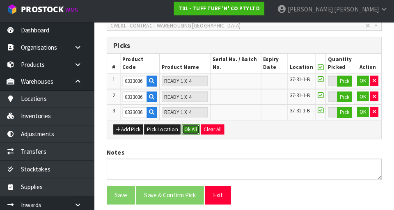
click at [193, 131] on button "Ok All" at bounding box center [194, 131] width 18 height 10
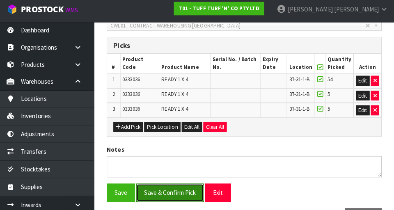
click at [191, 195] on button "Save & Confirm Pick" at bounding box center [173, 193] width 67 height 18
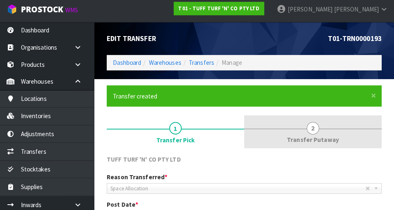
click at [246, 127] on span "2" at bounding box center [314, 129] width 12 height 12
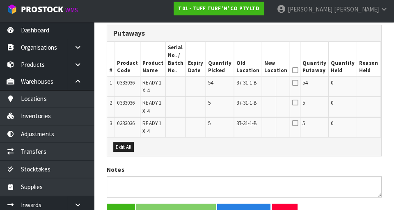
scroll to position [230, 0]
click at [246, 86] on button "Edit" at bounding box center [390, 85] width 14 height 10
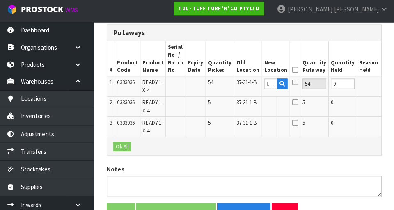
click at [246, 108] on button "Edit" at bounding box center [390, 106] width 14 height 10
click at [246, 129] on button "Edit" at bounding box center [390, 126] width 14 height 10
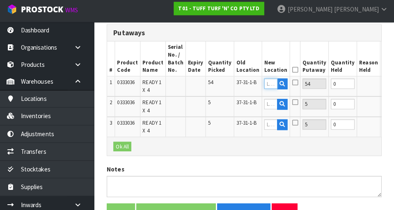
click at [246, 84] on input "text" at bounding box center [272, 85] width 13 height 10
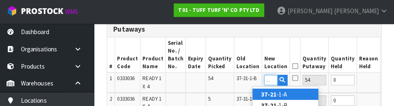
scroll to position [0, 8]
click at [246, 96] on link "37-21- 1-A" at bounding box center [287, 94] width 65 height 11
type input "37-21-1-A"
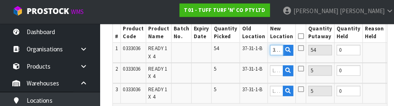
scroll to position [262, 0]
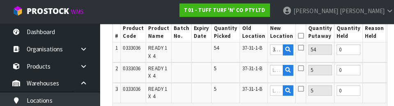
click at [246, 37] on icon at bounding box center [297, 37] width 6 height 0
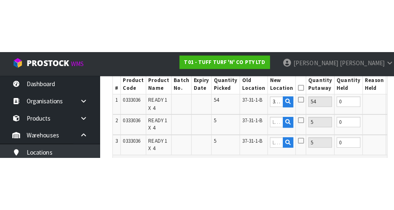
scroll to position [266, 0]
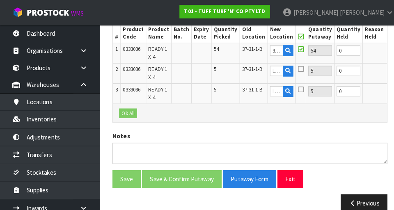
click at [246, 51] on button "OK" at bounding box center [388, 50] width 11 height 10
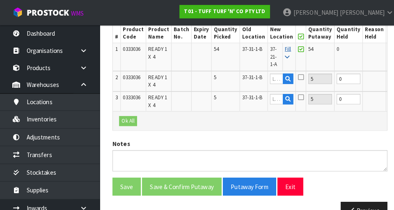
click at [246, 55] on icon at bounding box center [283, 56] width 5 height 5
type input "37-21-1-A"
click at [246, 37] on icon at bounding box center [297, 36] width 6 height 0
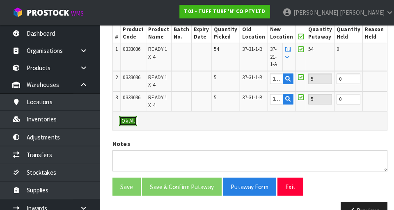
click at [125, 120] on button "Ok All" at bounding box center [126, 120] width 18 height 10
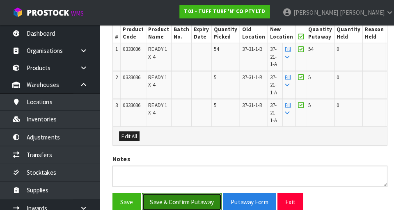
click at [202, 195] on button "Save & Confirm Putaway" at bounding box center [179, 200] width 78 height 18
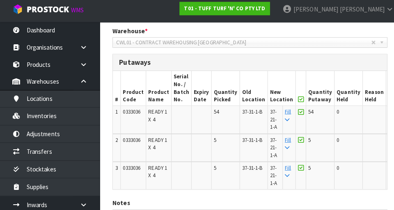
scroll to position [205, 0]
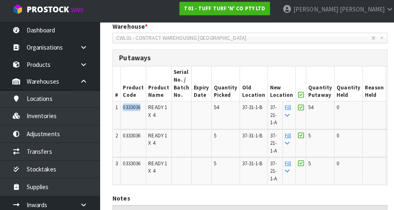
copy span "0333036"
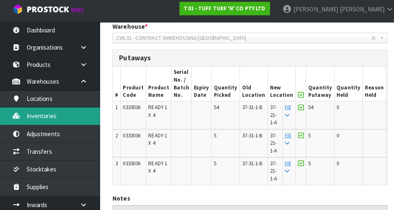
click at [77, 121] on link "Inventories" at bounding box center [49, 117] width 99 height 17
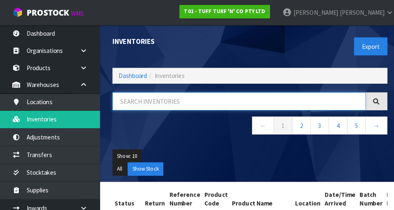
paste input "0333036"
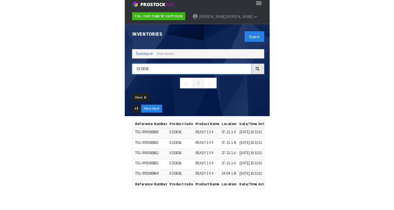
scroll to position [2, 0]
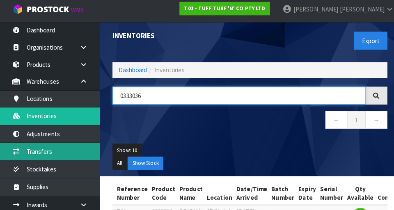
type input "0333036"
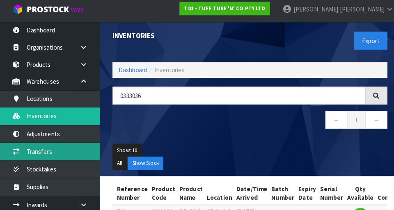
click at [74, 151] on link "Transfers" at bounding box center [49, 152] width 99 height 17
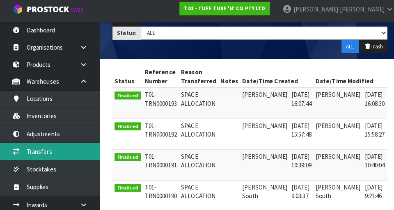
scroll to position [0, 13]
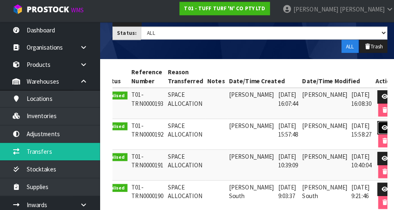
click at [246, 129] on icon at bounding box center [380, 128] width 6 height 5
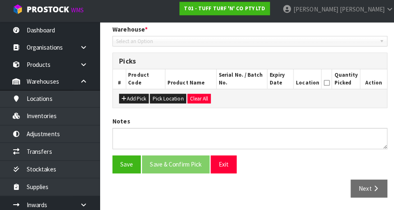
type input "[DATE]"
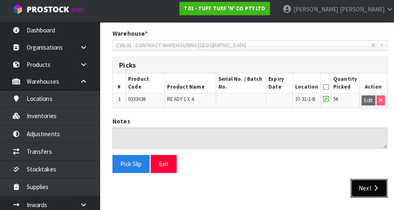
click at [246, 187] on icon "button" at bounding box center [370, 189] width 8 height 6
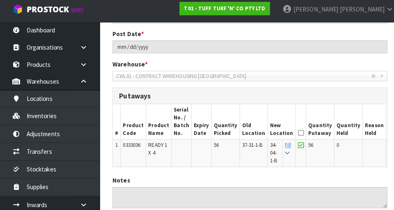
scroll to position [138, 0]
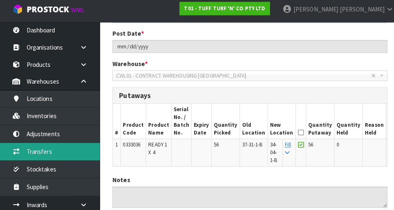
click at [65, 154] on link "Transfers" at bounding box center [49, 152] width 99 height 17
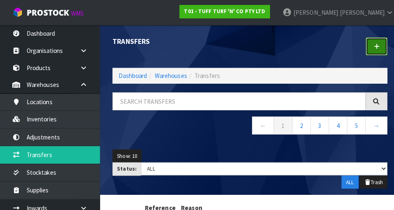
click at [246, 46] on icon at bounding box center [371, 46] width 6 height 6
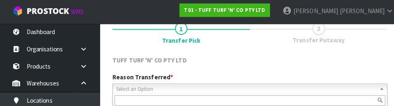
scroll to position [113, 0]
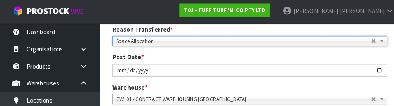
click at [246, 56] on div "Post Date * [DATE]" at bounding box center [246, 64] width 283 height 23
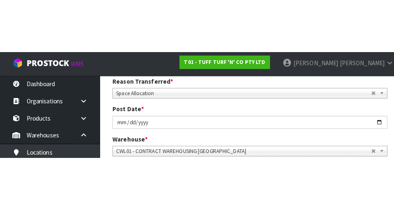
scroll to position [117, 0]
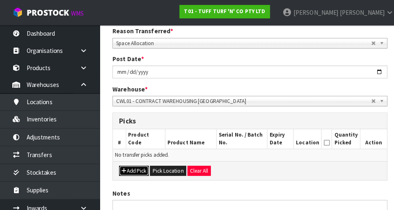
click at [134, 170] on button "Add Pick" at bounding box center [131, 168] width 29 height 10
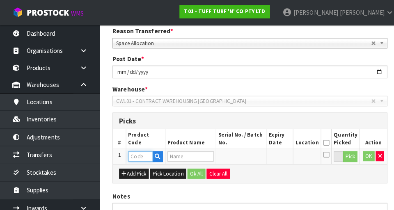
paste input "0333036"
type input "0333036"
type input "READY 1 X 4"
type input "0333036"
click at [246, 152] on button "Pick" at bounding box center [345, 154] width 14 height 11
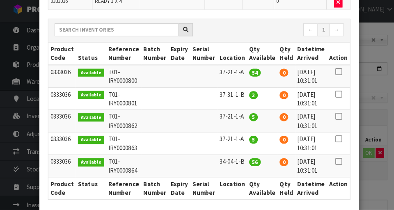
scroll to position [128, 0]
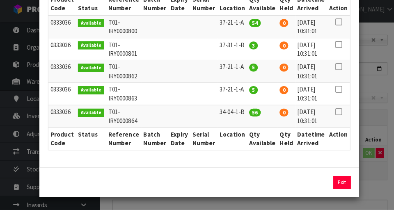
click at [246, 113] on icon at bounding box center [333, 113] width 7 height 0
click at [246, 185] on button "Assign Pick" at bounding box center [309, 183] width 34 height 13
type input "56"
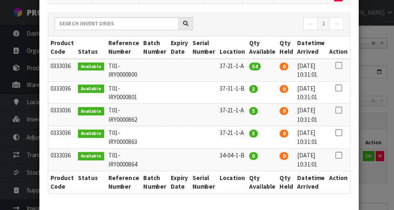
scroll to position [88, 0]
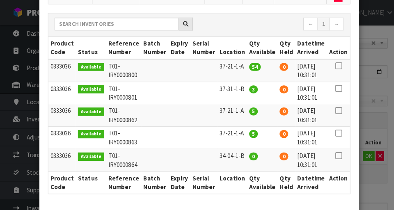
click at [246, 91] on div "Pick Line Picks Product Code Product Name Serial No. / Batch No. Expiry Date Lo…" at bounding box center [197, 105] width 394 height 210
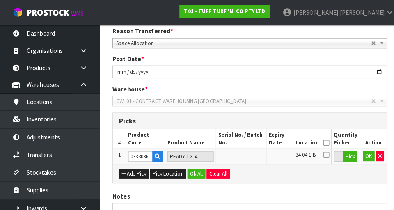
click at [246, 141] on icon at bounding box center [322, 140] width 6 height 0
click at [246, 157] on button "OK" at bounding box center [363, 154] width 11 height 10
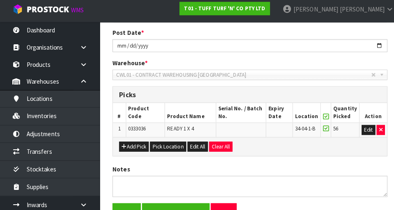
scroll to position [170, 0]
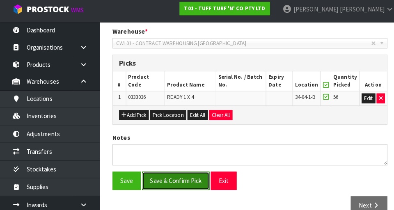
click at [184, 177] on button "Save & Confirm Pick" at bounding box center [173, 181] width 67 height 18
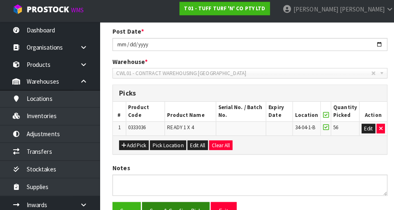
scroll to position [0, 0]
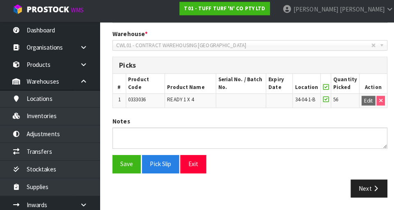
scroll to position [198, 0]
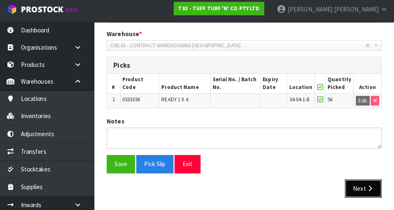
click at [246, 184] on button "Next" at bounding box center [364, 189] width 36 height 18
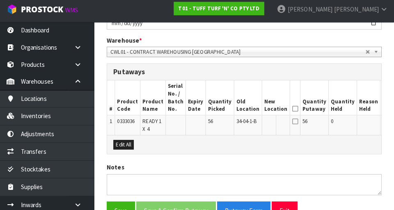
scroll to position [237, 0]
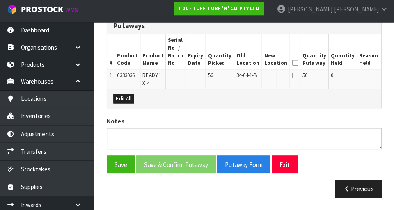
click at [246, 80] on button "Edit" at bounding box center [390, 79] width 14 height 10
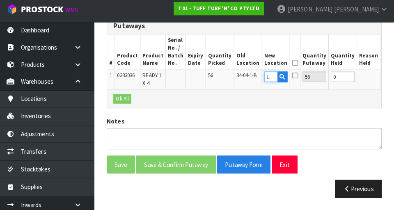
click at [246, 79] on input "text" at bounding box center [272, 79] width 13 height 10
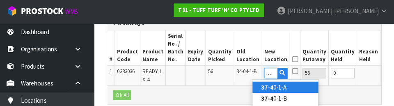
scroll to position [0, 7]
click at [246, 89] on link "37-41 -1-B" at bounding box center [287, 87] width 65 height 11
type input "37-41-1-B"
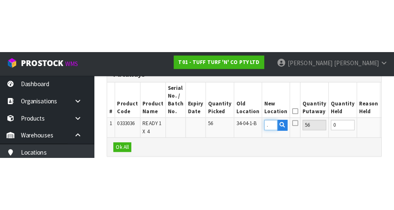
scroll to position [0, 0]
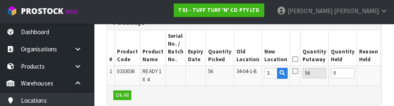
click at [246, 73] on icon at bounding box center [297, 71] width 6 height 7
click at [0, 0] on input "checkbox" at bounding box center [0, 0] width 0 height 0
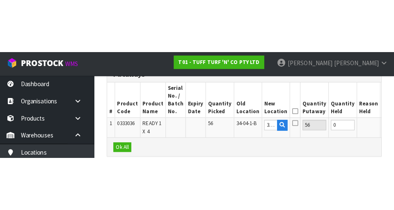
scroll to position [237, 0]
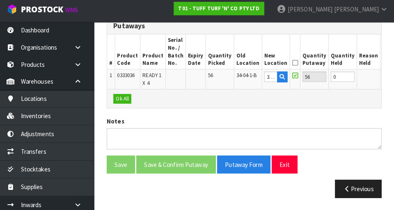
click at [246, 80] on button "OK" at bounding box center [388, 79] width 11 height 10
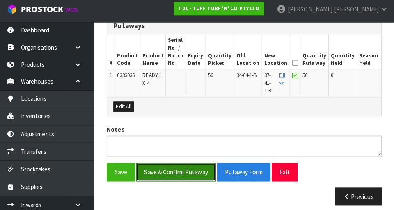
click at [196, 170] on button "Save & Confirm Putaway" at bounding box center [179, 173] width 78 height 18
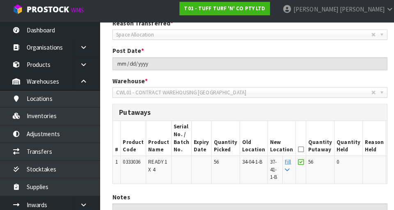
scroll to position [153, 0]
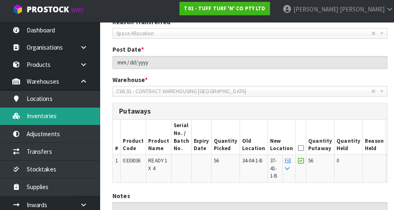
click at [47, 122] on link "Inventories" at bounding box center [49, 117] width 99 height 17
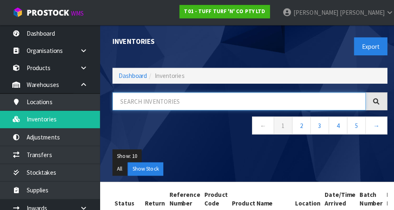
paste input "0333036"
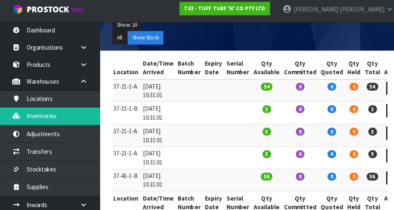
scroll to position [127, 0]
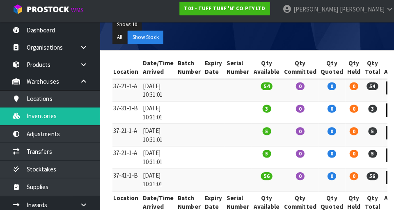
type input "0333036"
click at [246, 110] on icon at bounding box center [388, 111] width 6 height 5
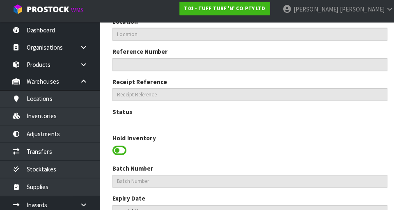
scroll to position [337, 0]
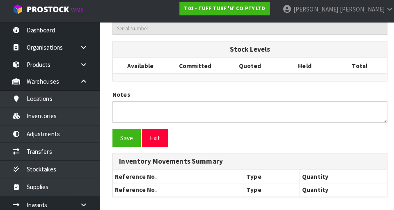
type input "0333036"
type input "READY 1 X 4"
type input "37-31-1-B"
type input "T01-IRY0000801"
type input "T01-REC0000105"
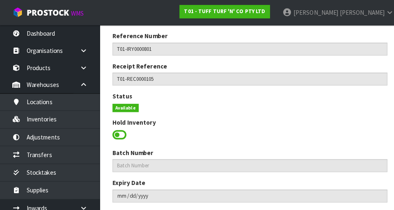
scroll to position [144, 0]
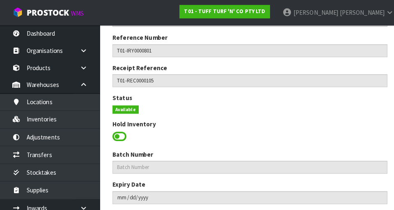
click at [122, 134] on span at bounding box center [118, 135] width 14 height 12
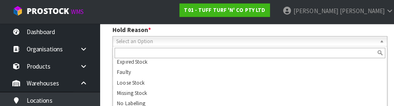
scroll to position [48, 0]
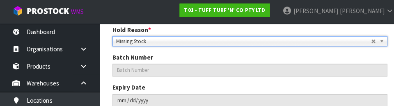
click at [246, 59] on div "Batch Number" at bounding box center [246, 64] width 283 height 23
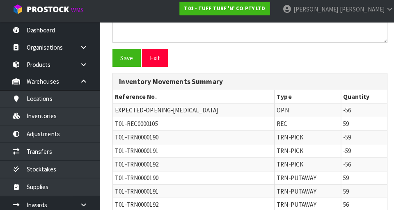
scroll to position [453, 0]
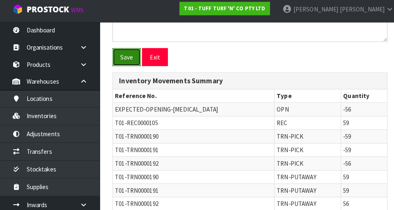
click at [128, 62] on button "Save" at bounding box center [125, 60] width 28 height 18
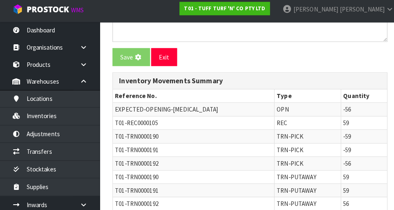
scroll to position [0, 0]
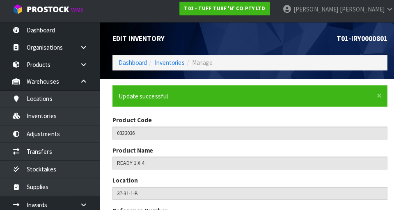
click at [246, 44] on h1 "T01-IRY0000801" at bounding box center [317, 41] width 129 height 8
click at [246, 40] on h1 "T01-IRY0000801" at bounding box center [317, 41] width 129 height 8
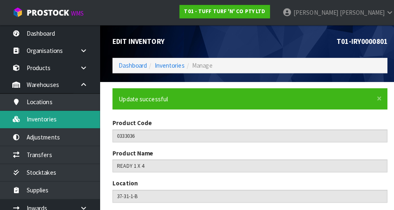
click at [61, 117] on link "Inventories" at bounding box center [49, 117] width 99 height 17
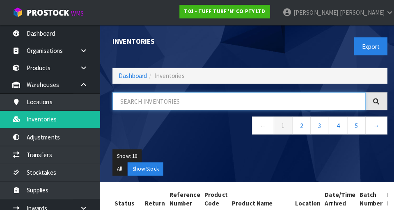
paste input "0333036"
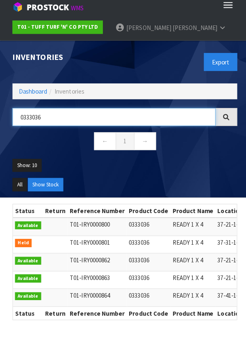
type input "0333036"
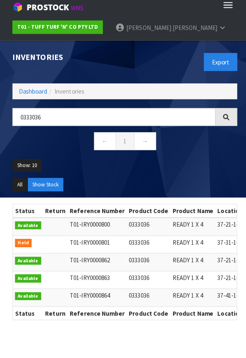
click at [1, 85] on header "Inventories Export Dashboard Inventories 0333036 ← 1 → Show: 10 5 10 25 50 All …" at bounding box center [123, 122] width 246 height 155
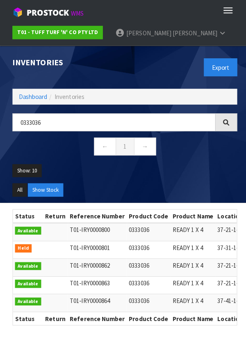
click at [3, 85] on header "Inventories Export Dashboard Inventories 0333036 ← 1 → Show: 10 5 10 25 50 All …" at bounding box center [123, 122] width 246 height 155
click at [1, 80] on header "Inventories Export Dashboard Inventories 0333036 ← 1 → Show: 10 5 10 25 50 All …" at bounding box center [123, 122] width 246 height 155
click at [3, 76] on header "Inventories Export Dashboard Inventories 0333036 ← 1 → Show: 10 5 10 25 50 All …" at bounding box center [123, 122] width 246 height 155
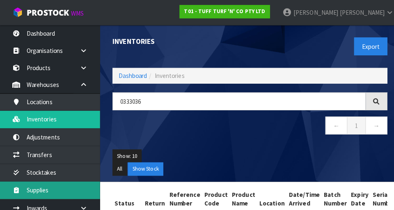
click at [1, 184] on link "Supplies" at bounding box center [49, 187] width 99 height 17
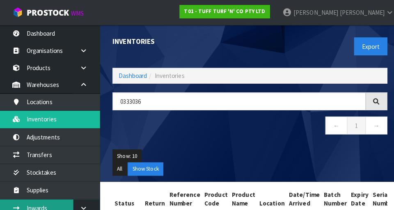
click at [67, 205] on link "Inwards" at bounding box center [49, 205] width 99 height 17
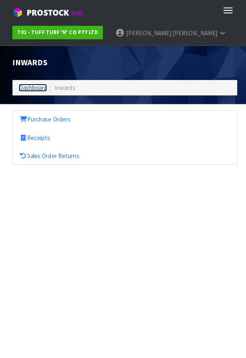
click at [32, 88] on link "Dashboard" at bounding box center [32, 87] width 28 height 8
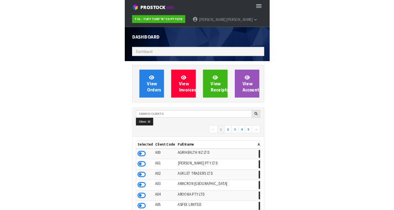
scroll to position [652, 283]
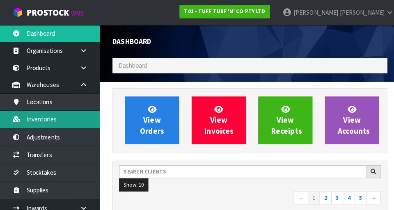
click at [74, 117] on link "Inventories" at bounding box center [49, 117] width 99 height 17
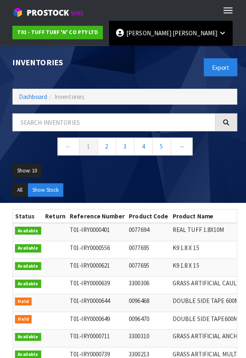
click at [170, 36] on span "[PERSON_NAME]" at bounding box center [192, 33] width 44 height 8
click at [147, 55] on link "Logout" at bounding box center [140, 53] width 65 height 11
